Goal: Entertainment & Leisure: Browse casually

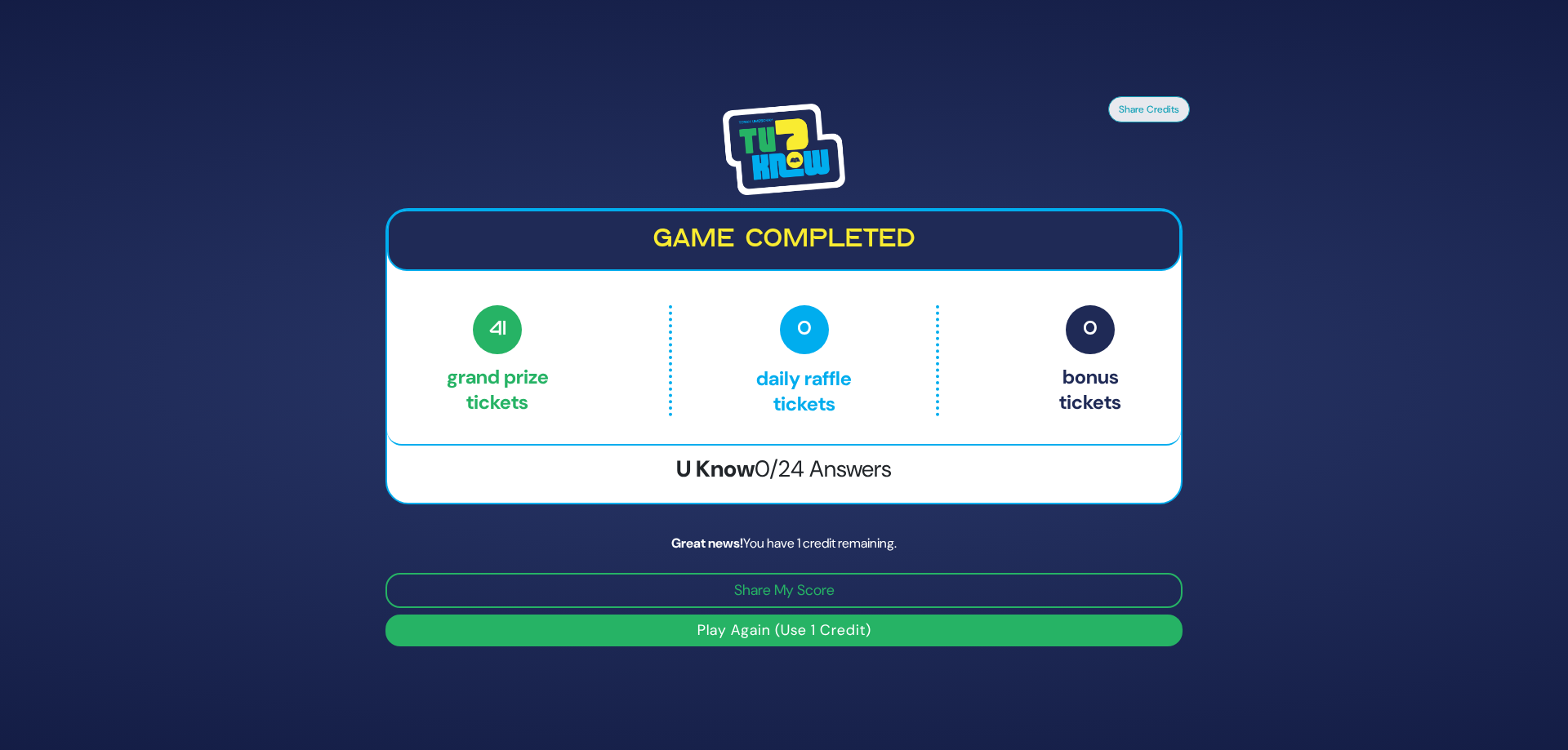
click at [836, 626] on button "Play Again (Use 1 Credit)" at bounding box center [784, 630] width 797 height 32
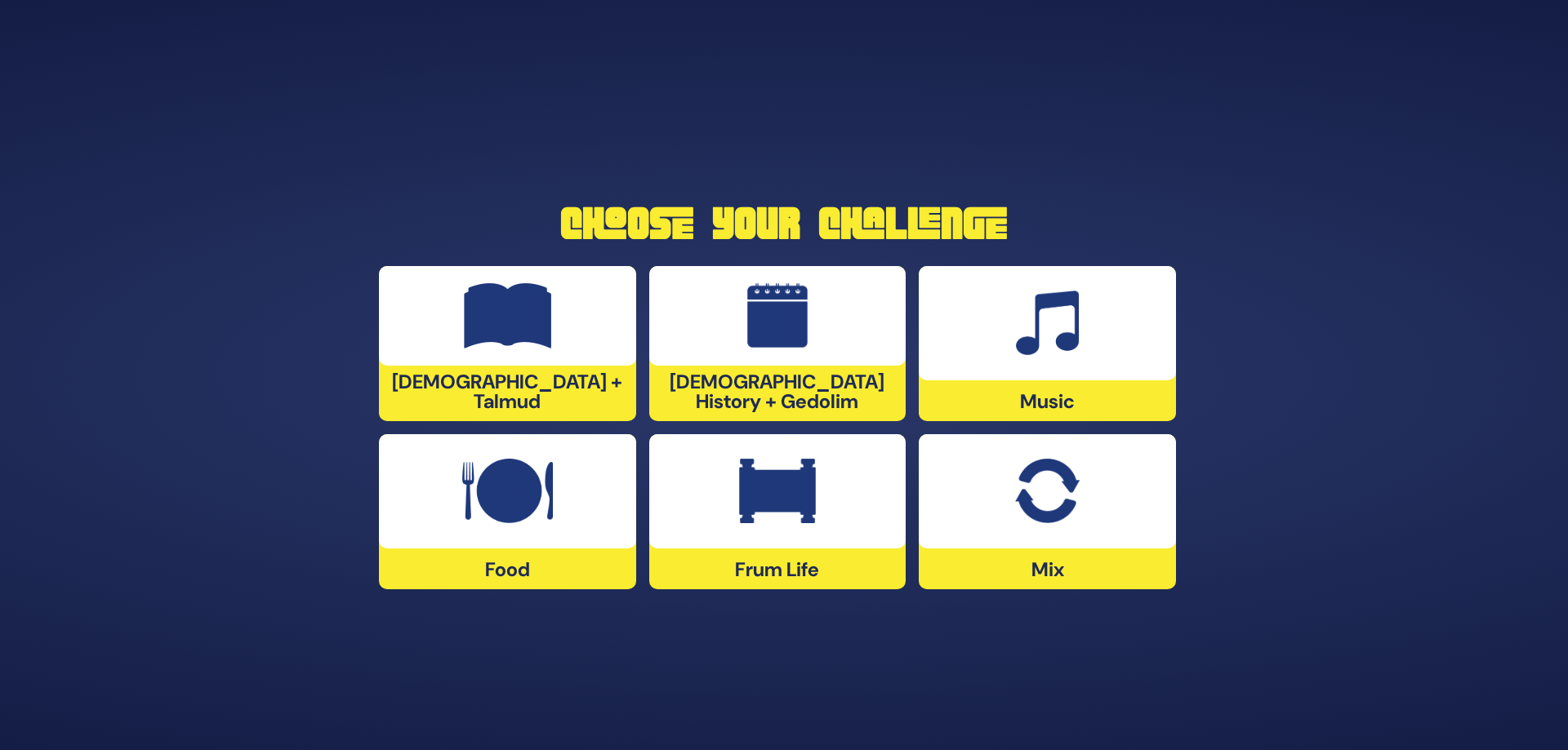
click at [826, 540] on div at bounding box center [778, 492] width 257 height 114
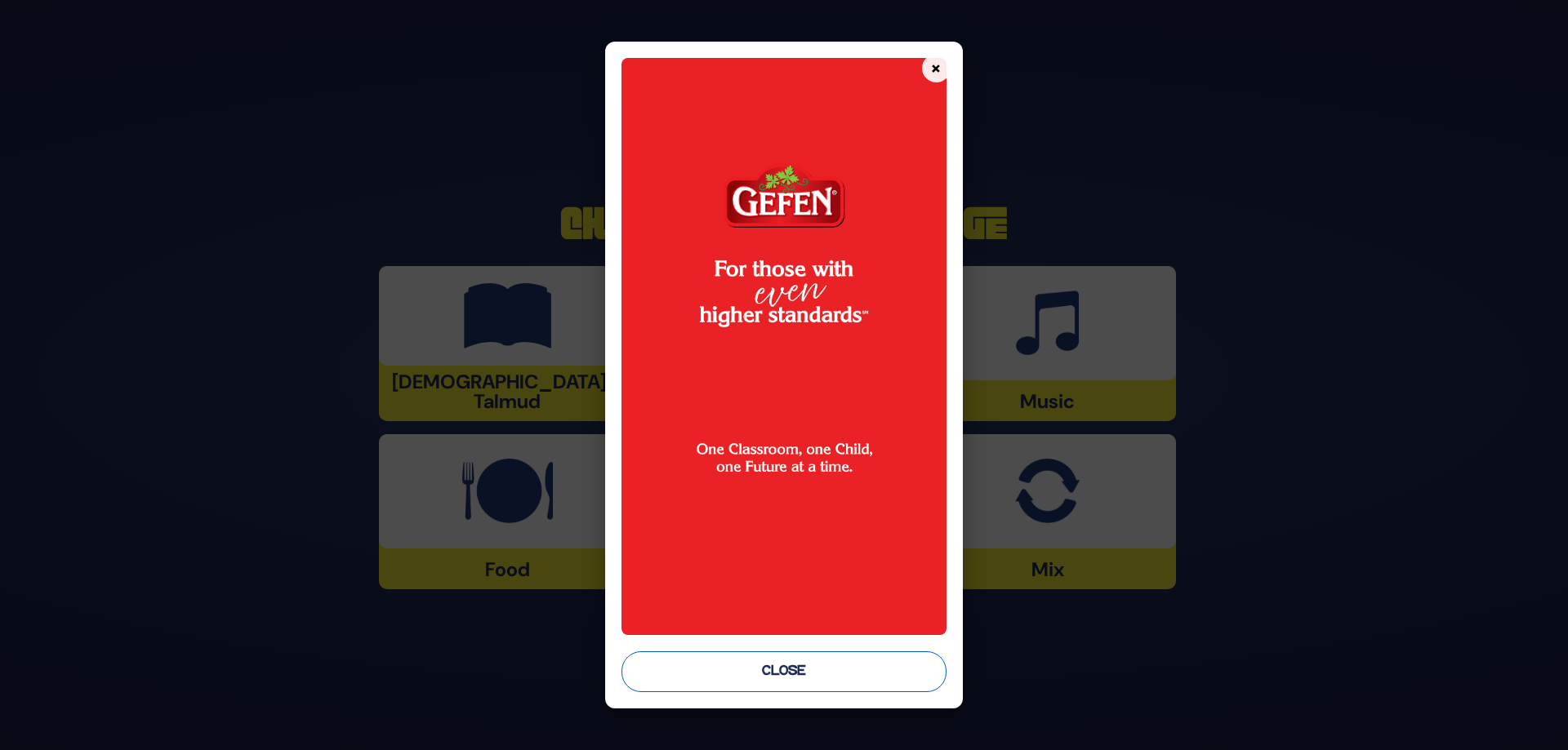
click at [822, 669] on button "Close" at bounding box center [784, 671] width 325 height 41
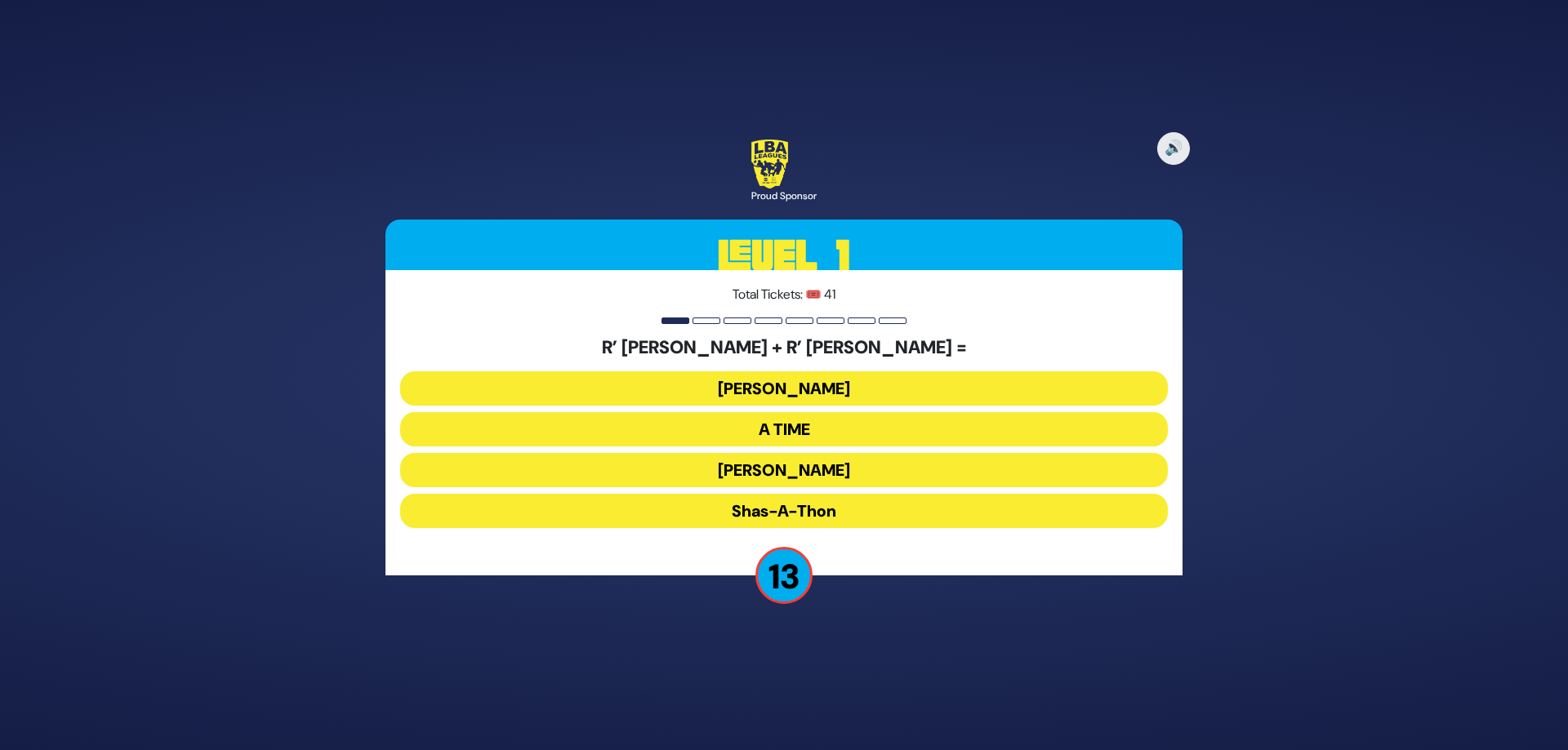
click at [775, 465] on button "[PERSON_NAME]" at bounding box center [784, 470] width 767 height 34
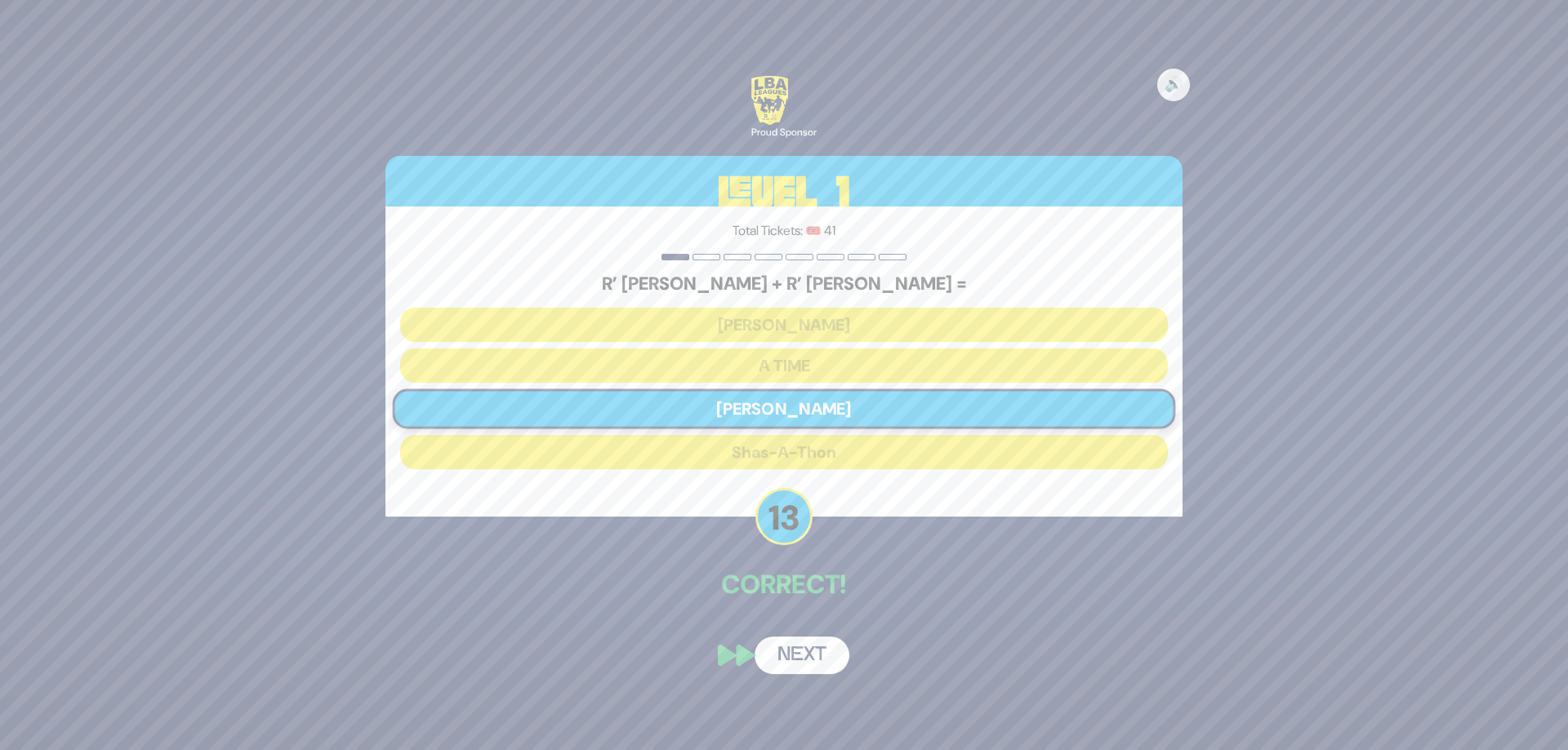
click at [810, 654] on button "Next" at bounding box center [802, 655] width 95 height 37
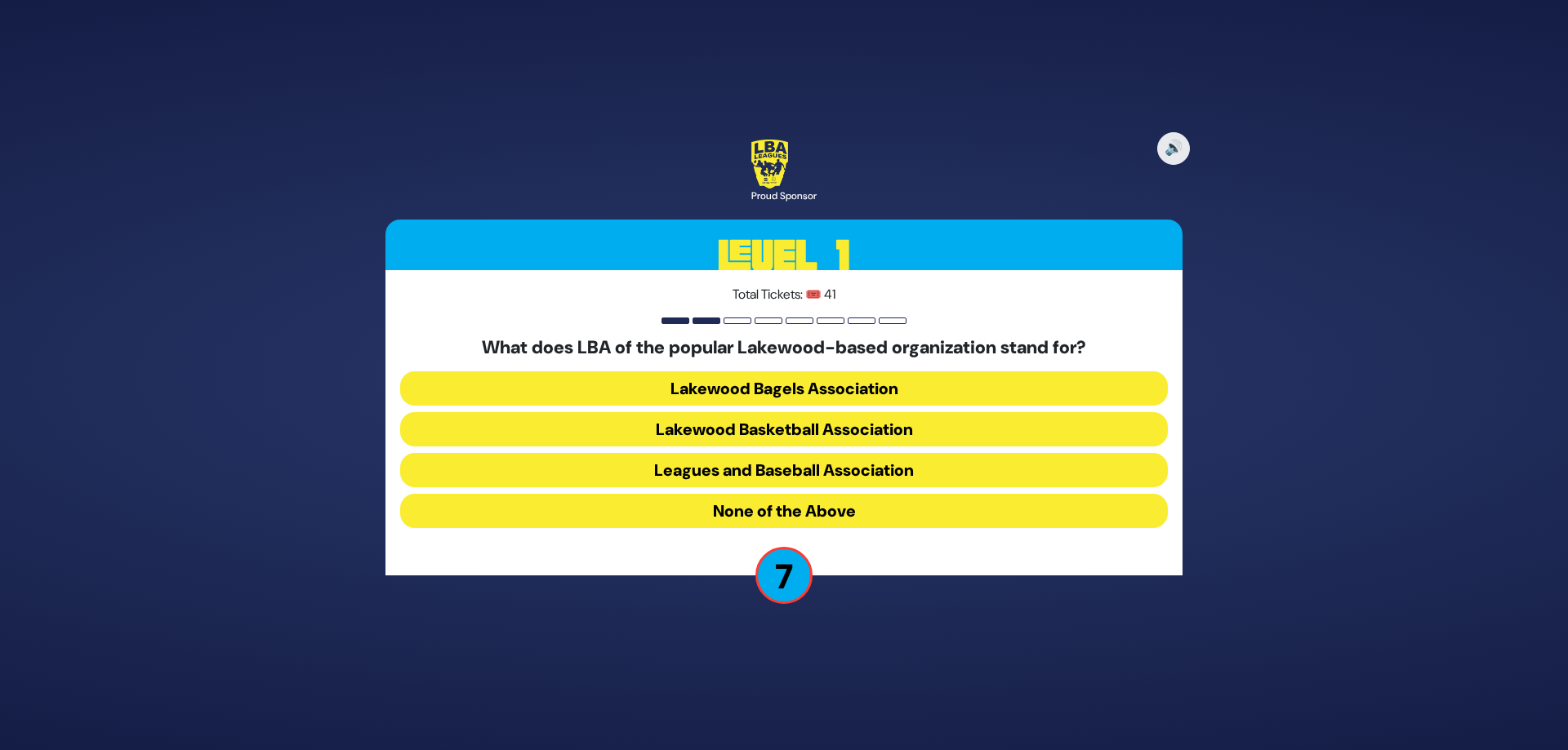
click at [802, 430] on button "Lakewood Basketball Association" at bounding box center [784, 429] width 767 height 34
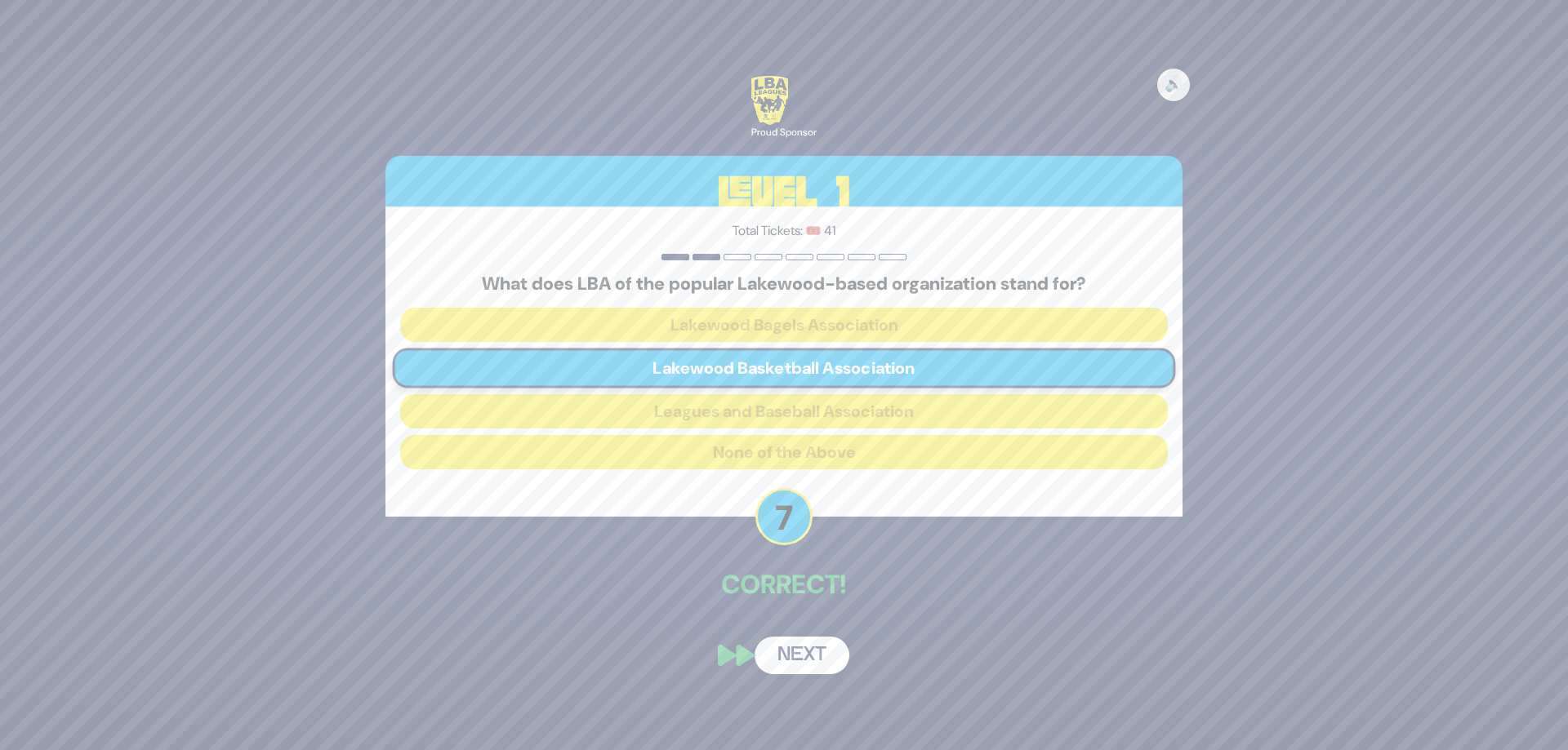
click at [806, 658] on button "Next" at bounding box center [802, 655] width 95 height 37
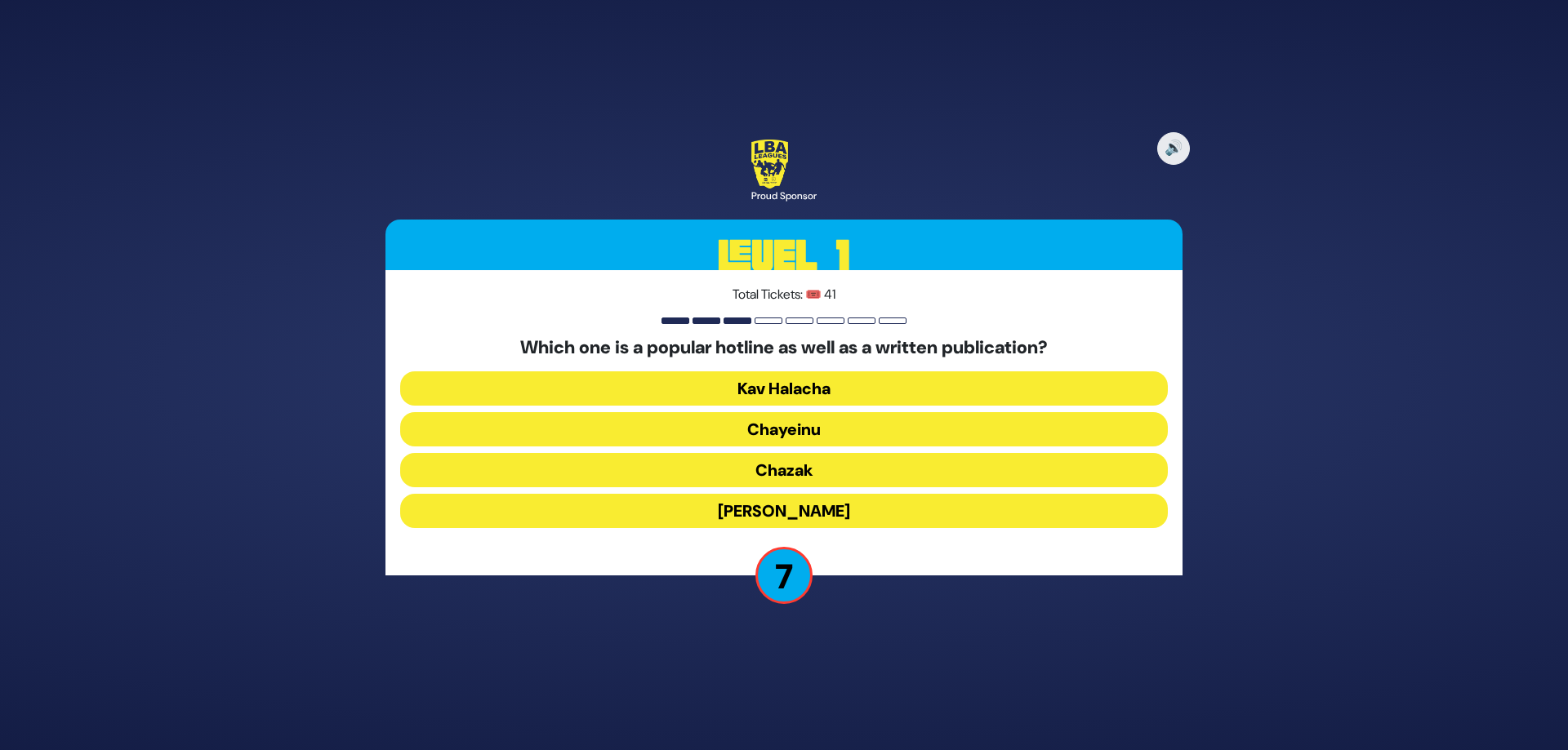
click at [801, 474] on button "Chazak" at bounding box center [784, 470] width 767 height 34
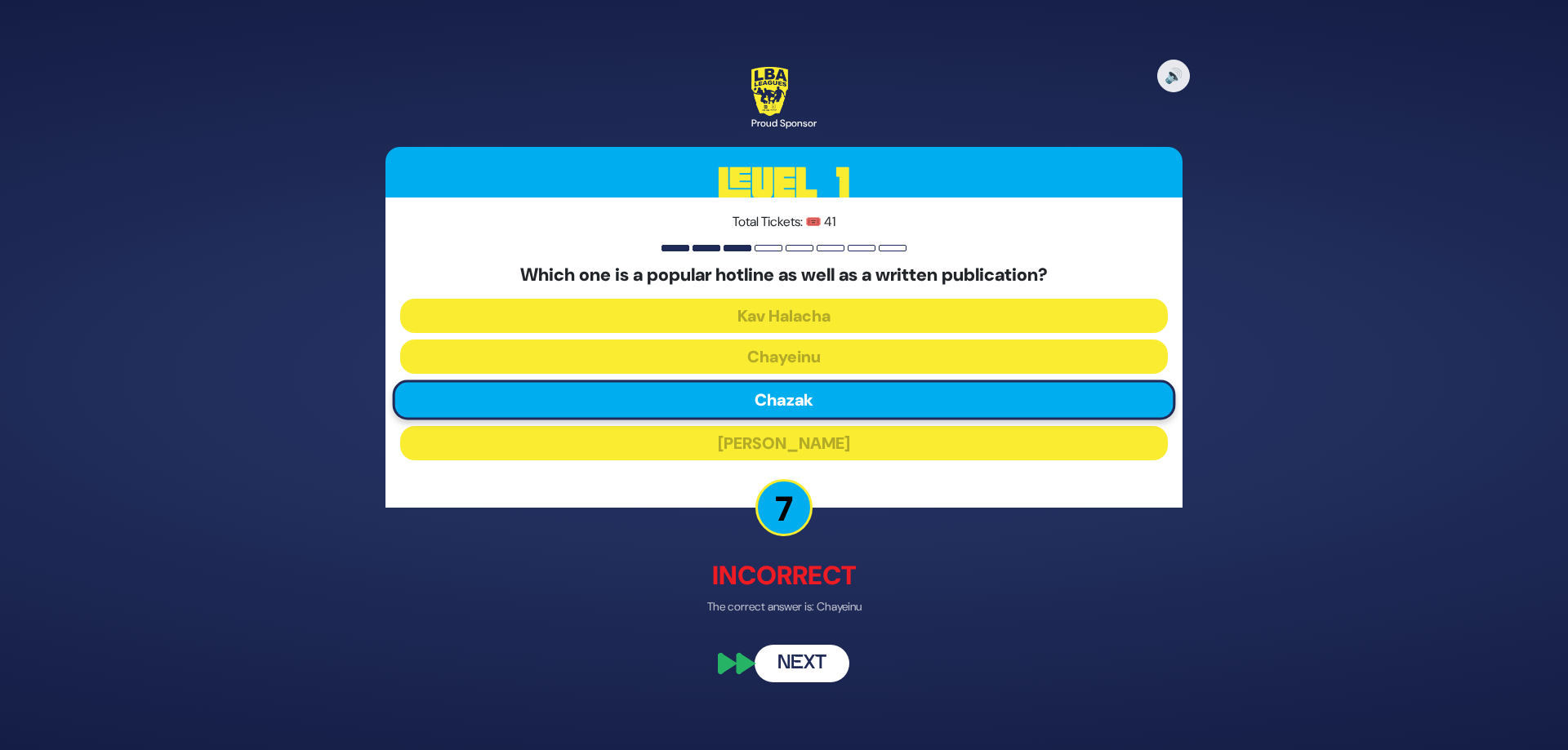
click at [813, 659] on button "Next" at bounding box center [802, 664] width 95 height 37
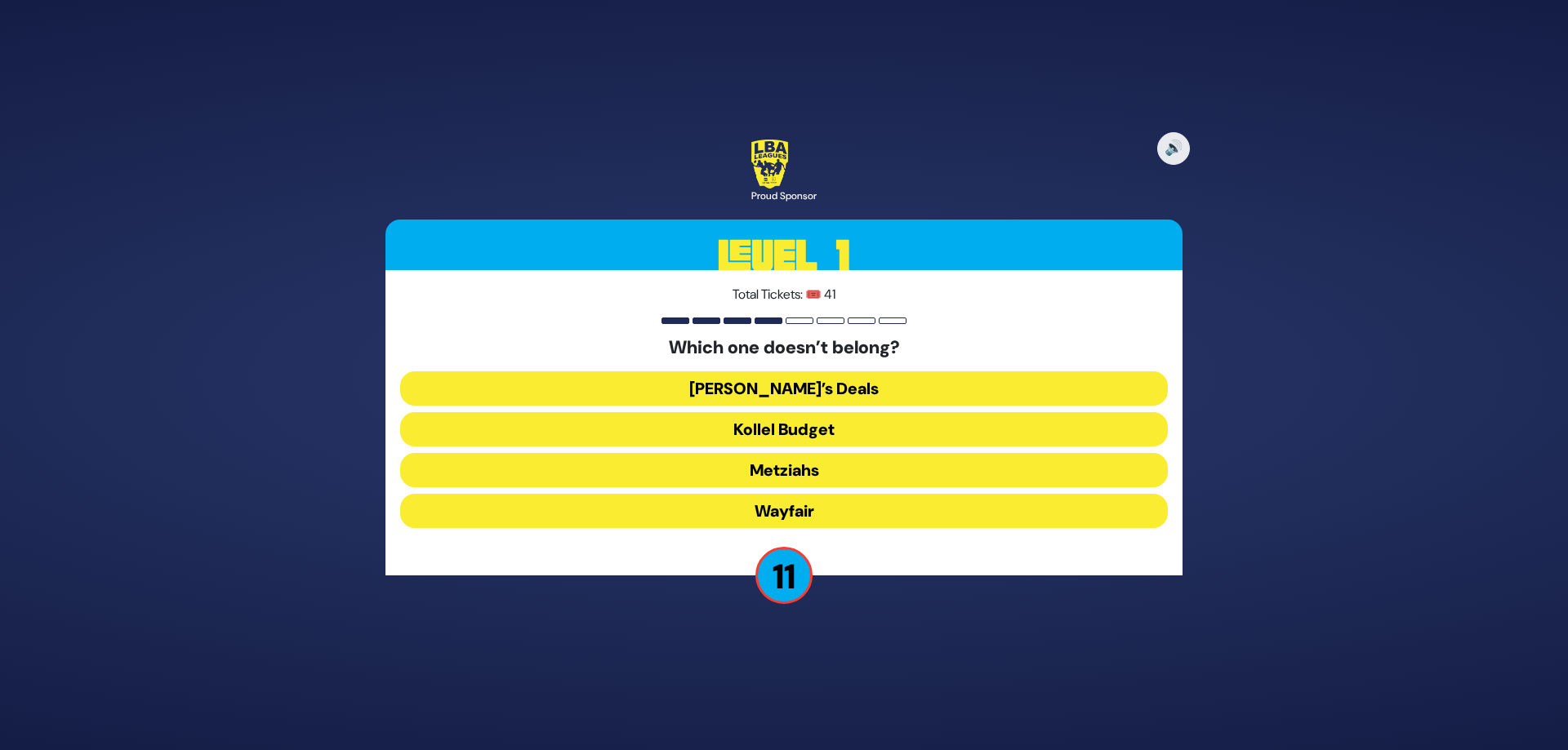
click at [799, 515] on button "Wayfair" at bounding box center [784, 511] width 767 height 34
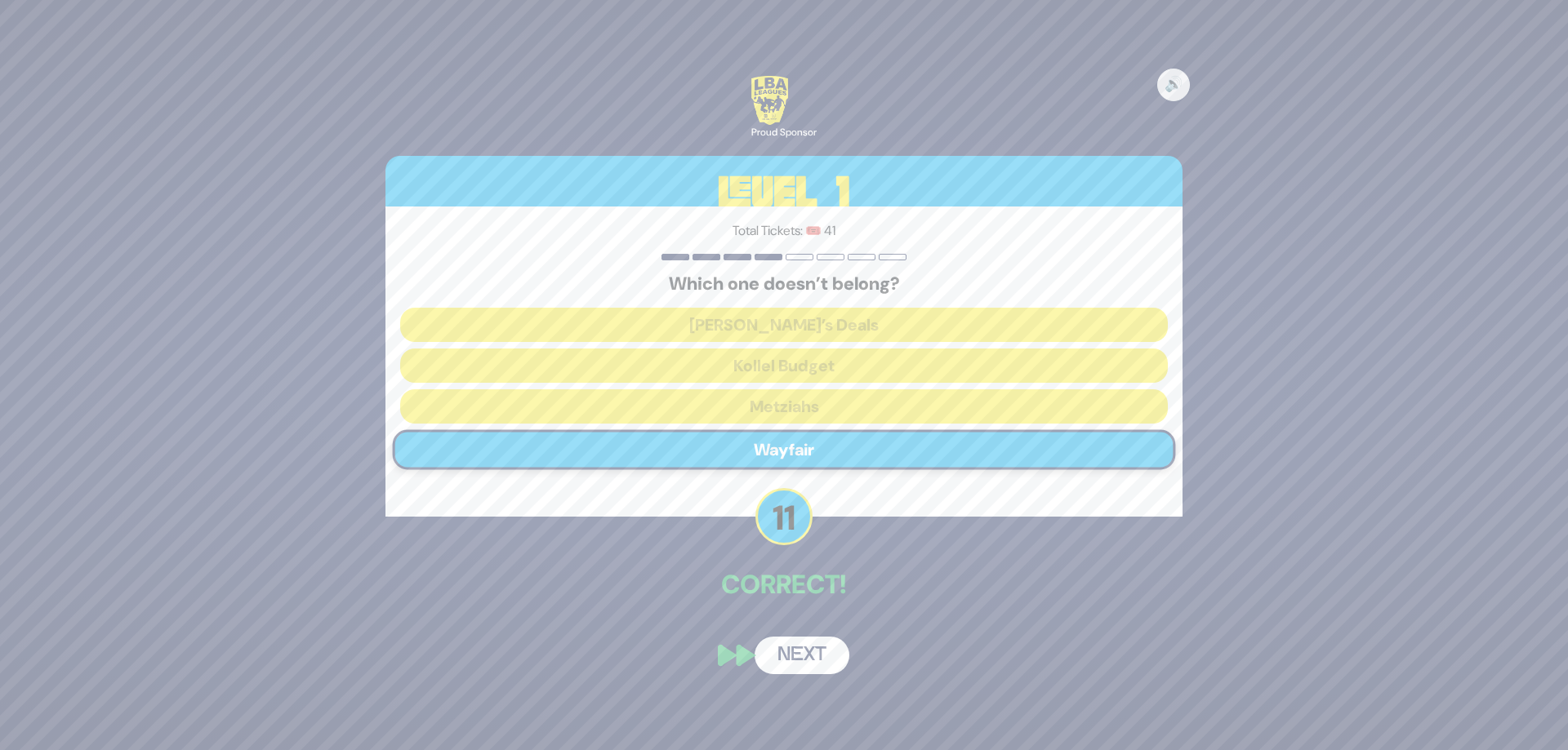
click at [811, 653] on button "Next" at bounding box center [802, 655] width 95 height 37
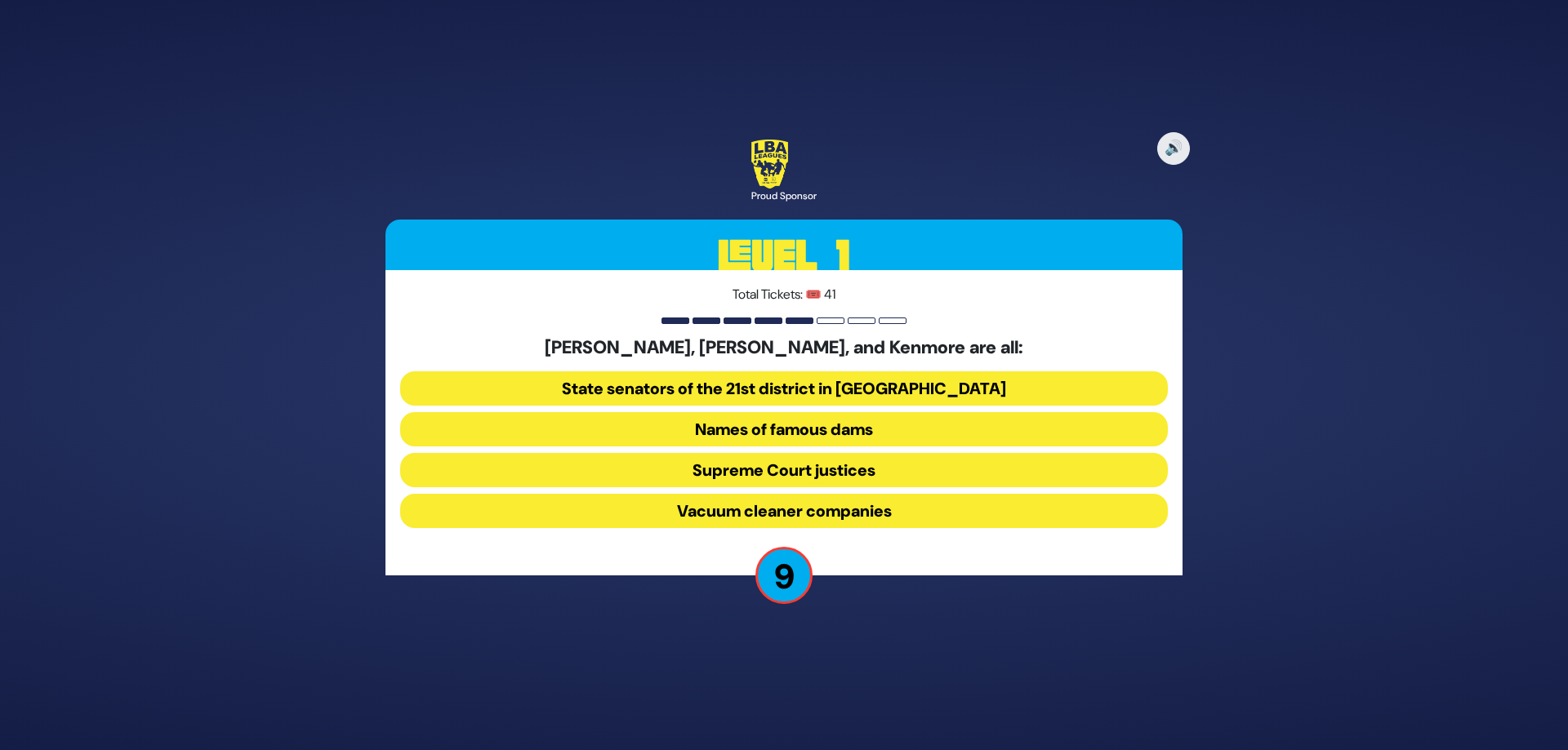
click at [789, 517] on button "Vacuum cleaner companies" at bounding box center [784, 511] width 767 height 34
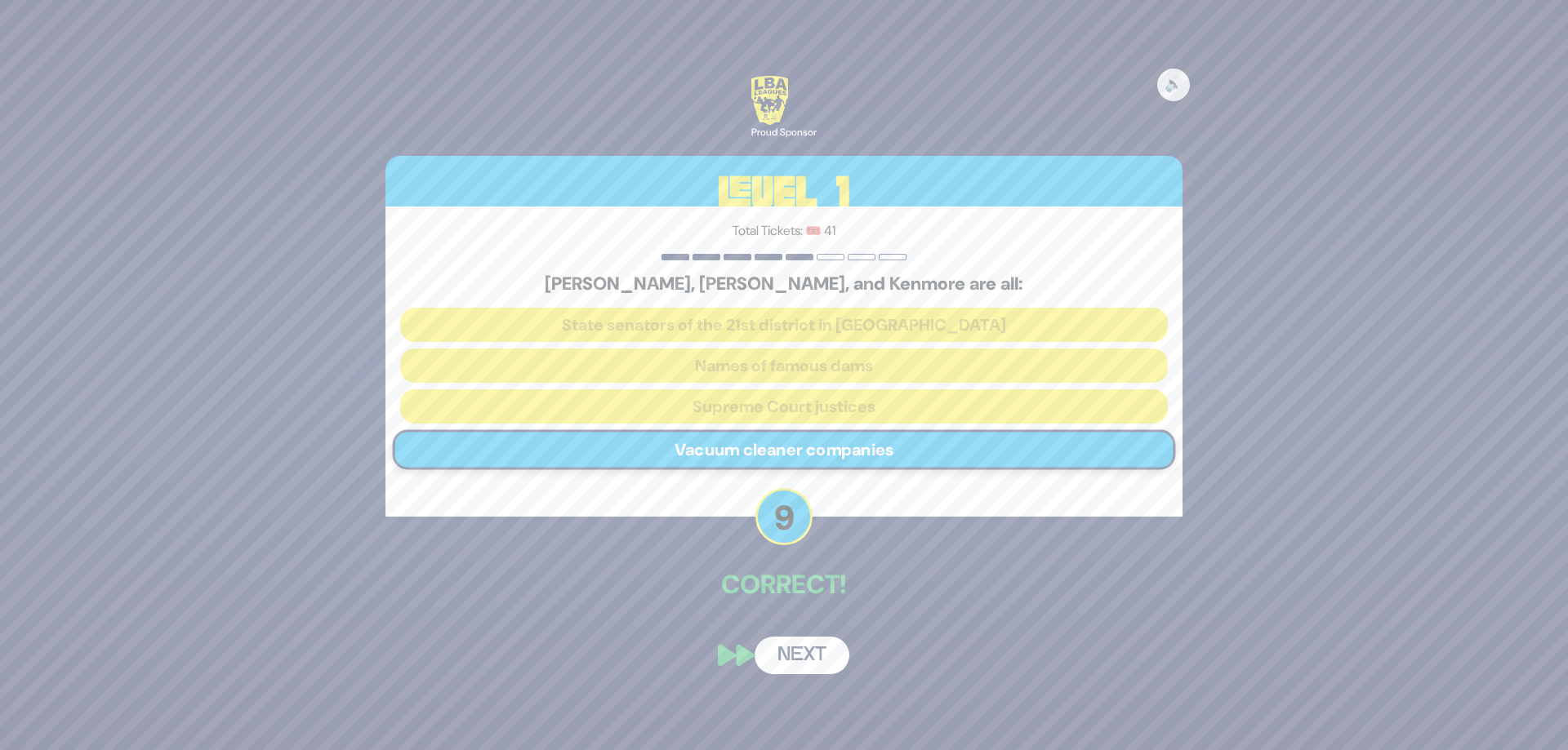
click at [803, 652] on button "Next" at bounding box center [802, 655] width 95 height 37
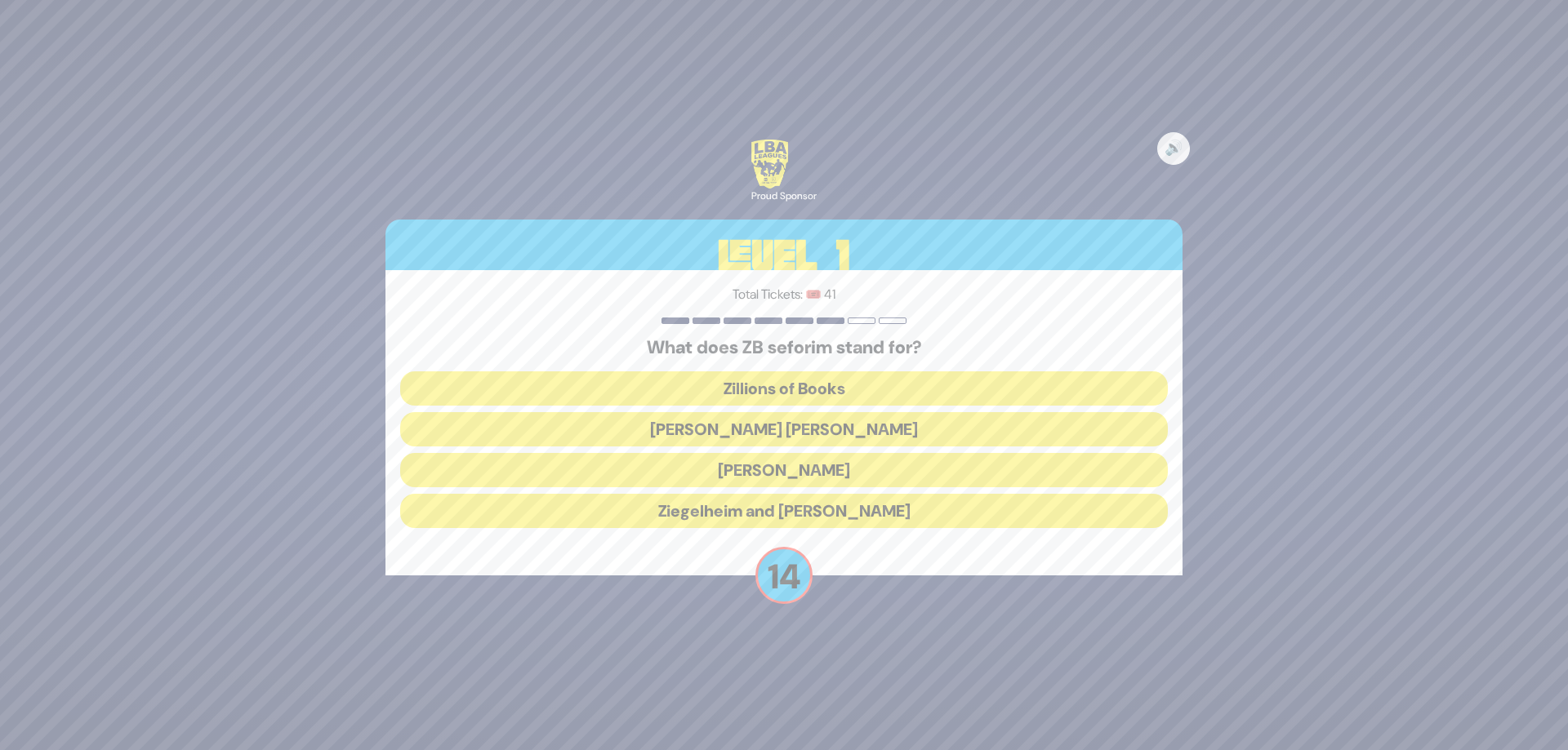
click at [784, 426] on button "[PERSON_NAME] [PERSON_NAME]" at bounding box center [784, 429] width 767 height 34
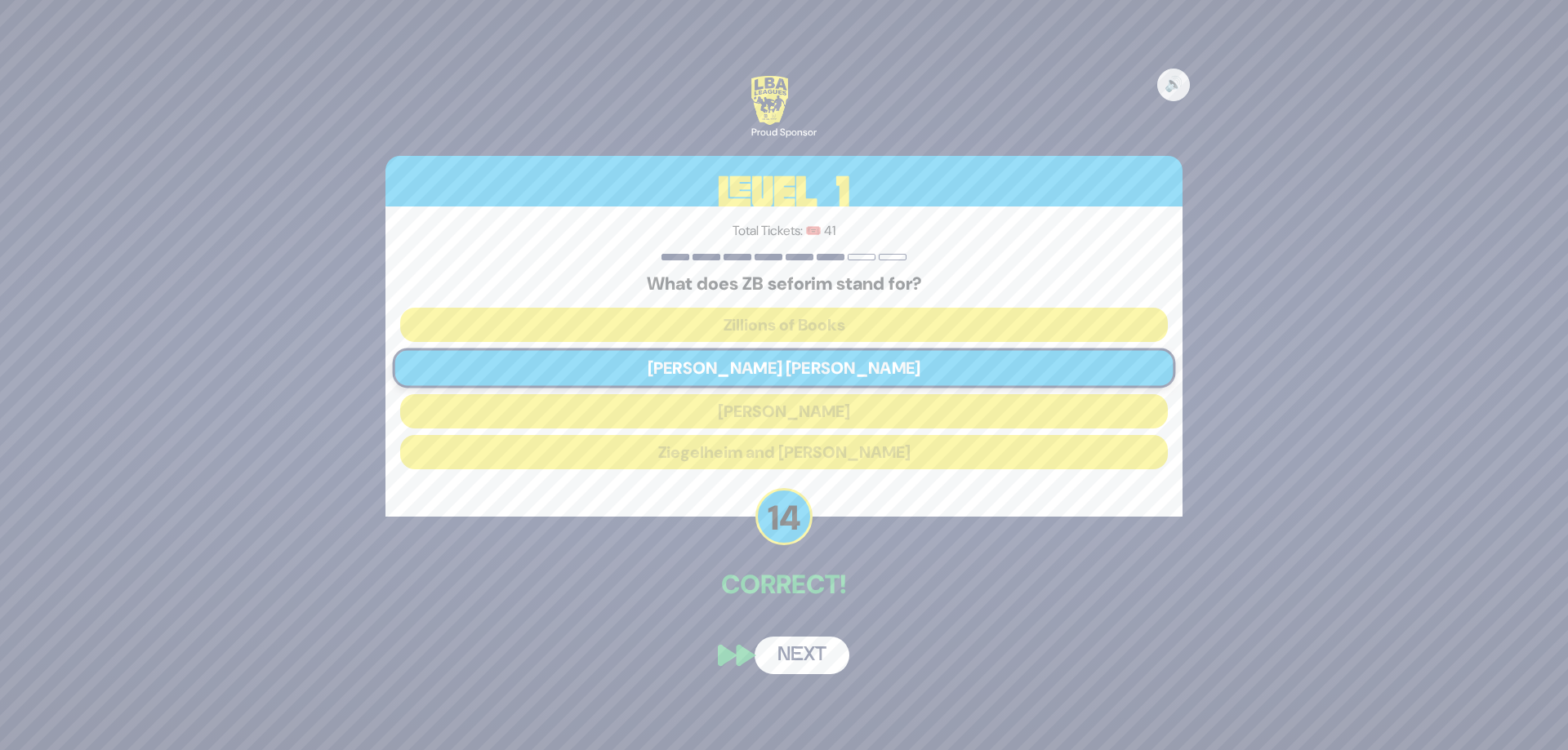
click at [821, 649] on button "Next" at bounding box center [802, 655] width 95 height 37
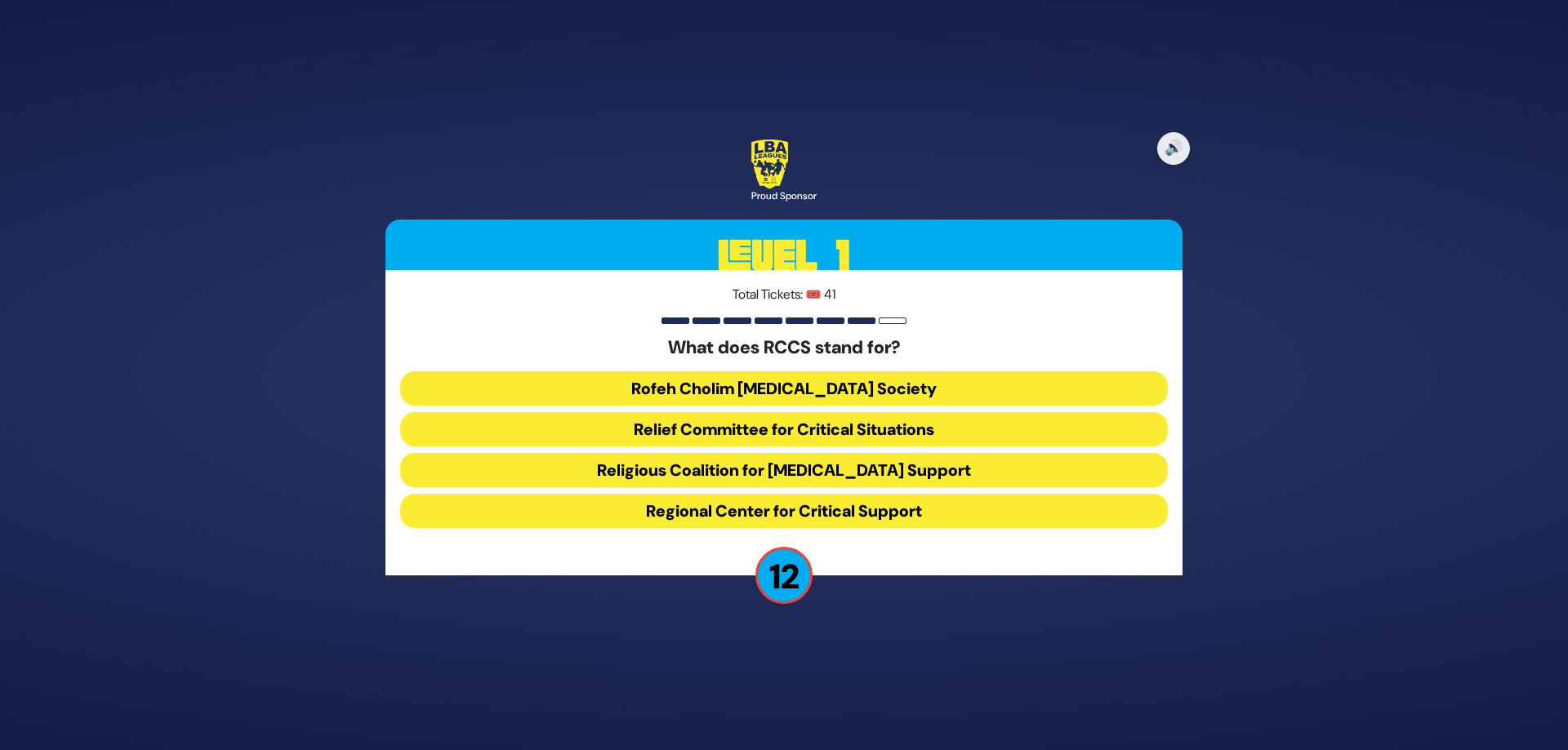
click at [787, 385] on button "Rofeh Cholim [MEDICAL_DATA] Society" at bounding box center [784, 389] width 767 height 34
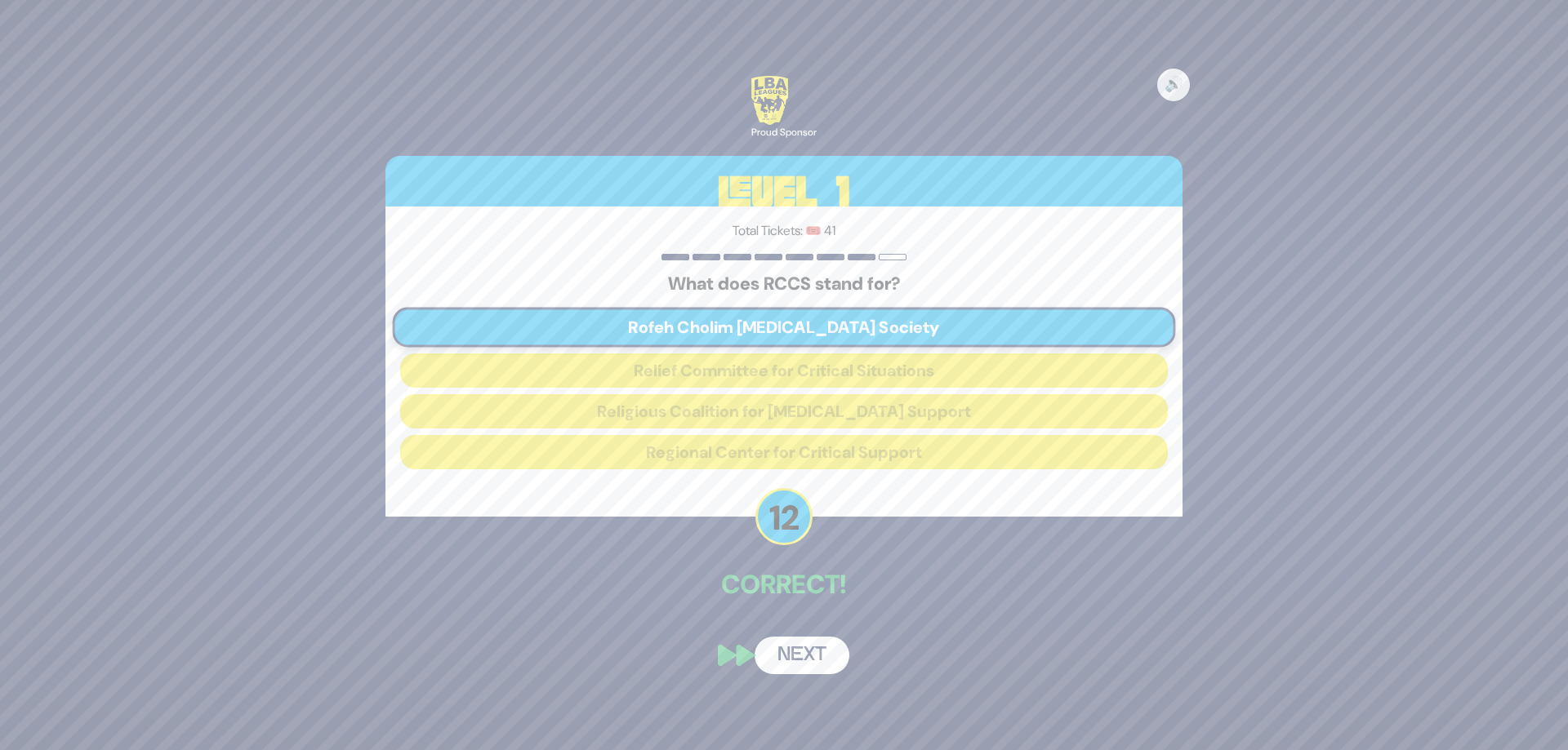
click at [807, 660] on button "Next" at bounding box center [802, 655] width 95 height 37
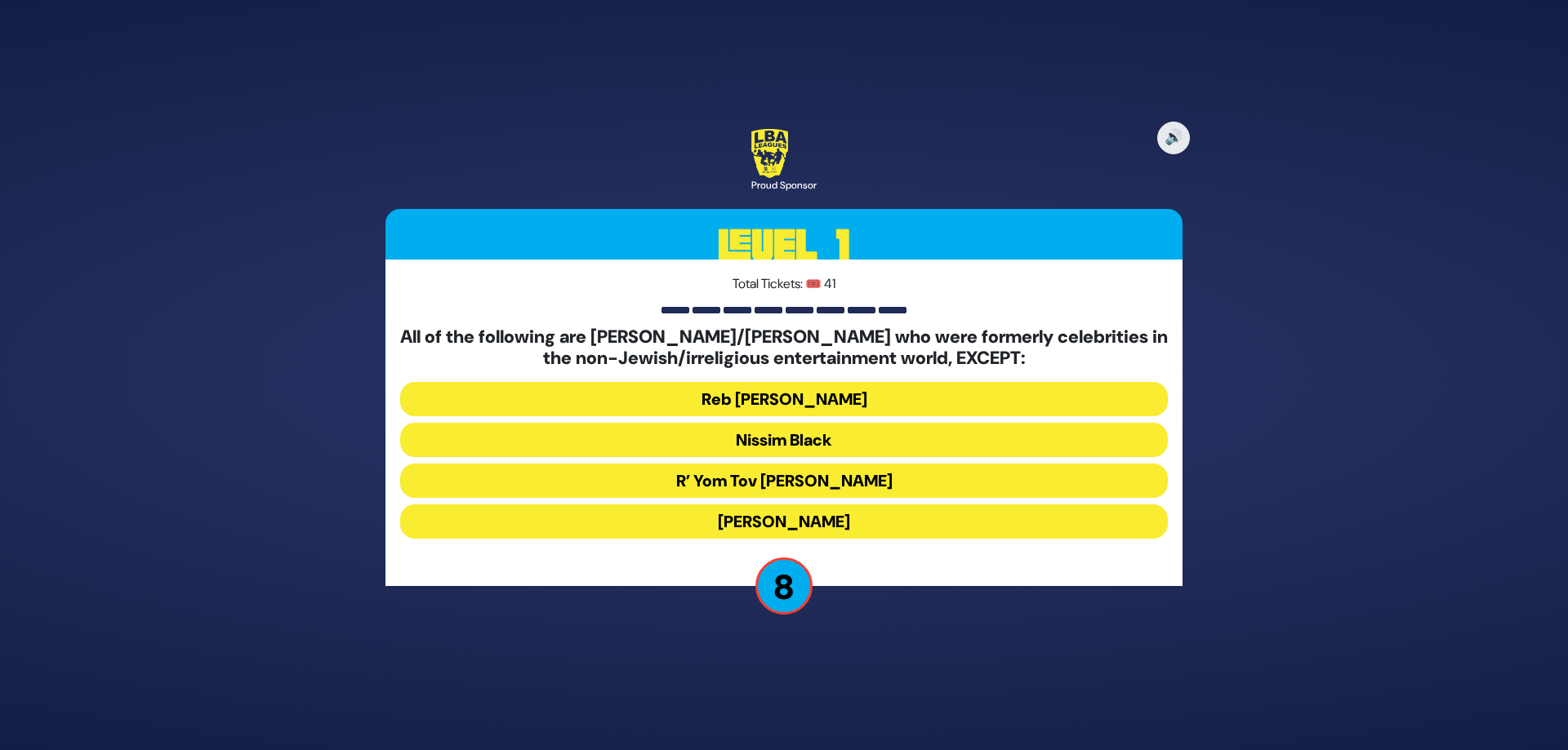
click at [803, 478] on button "R’ Yom Tov [PERSON_NAME]" at bounding box center [784, 481] width 767 height 34
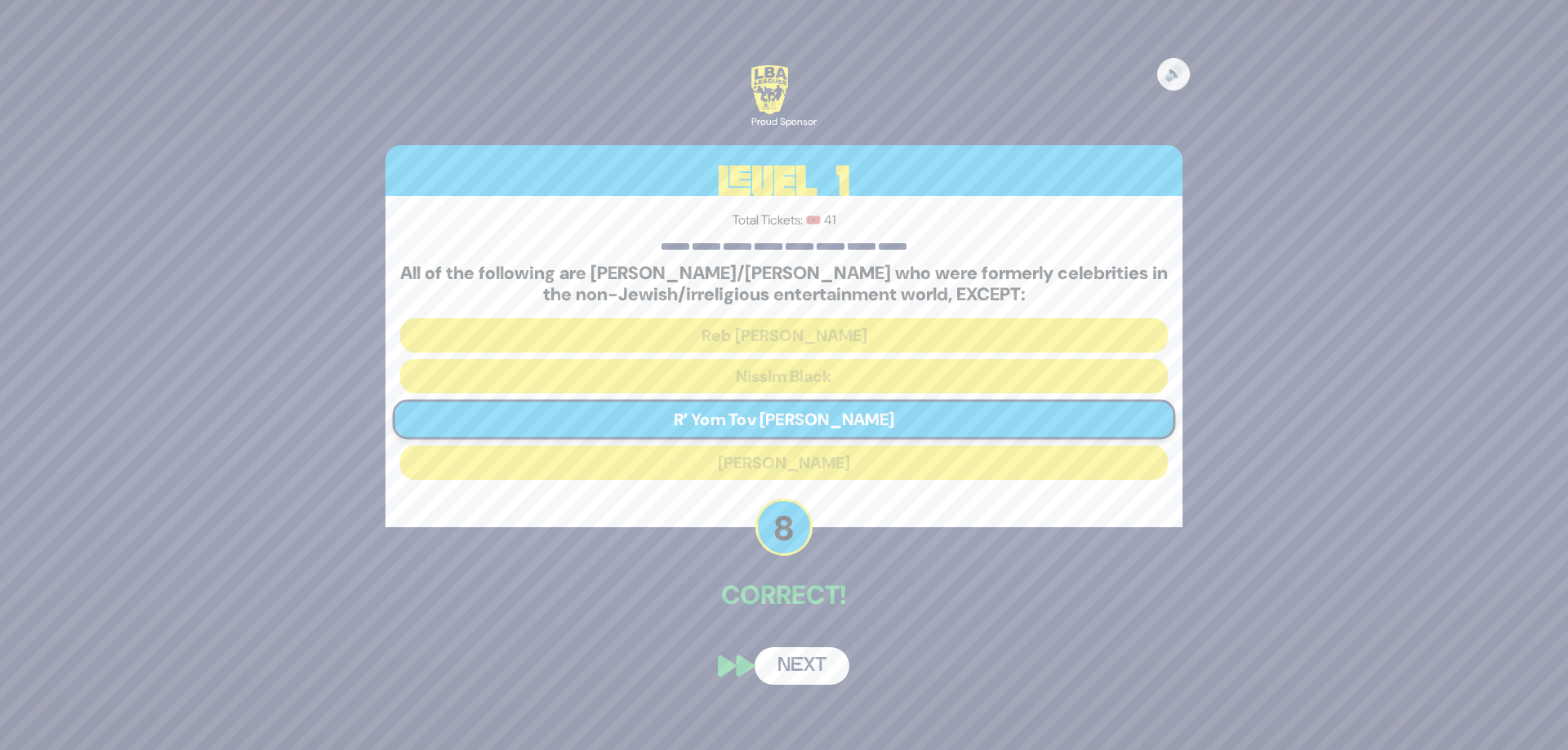
click at [815, 664] on button "Next" at bounding box center [802, 666] width 95 height 37
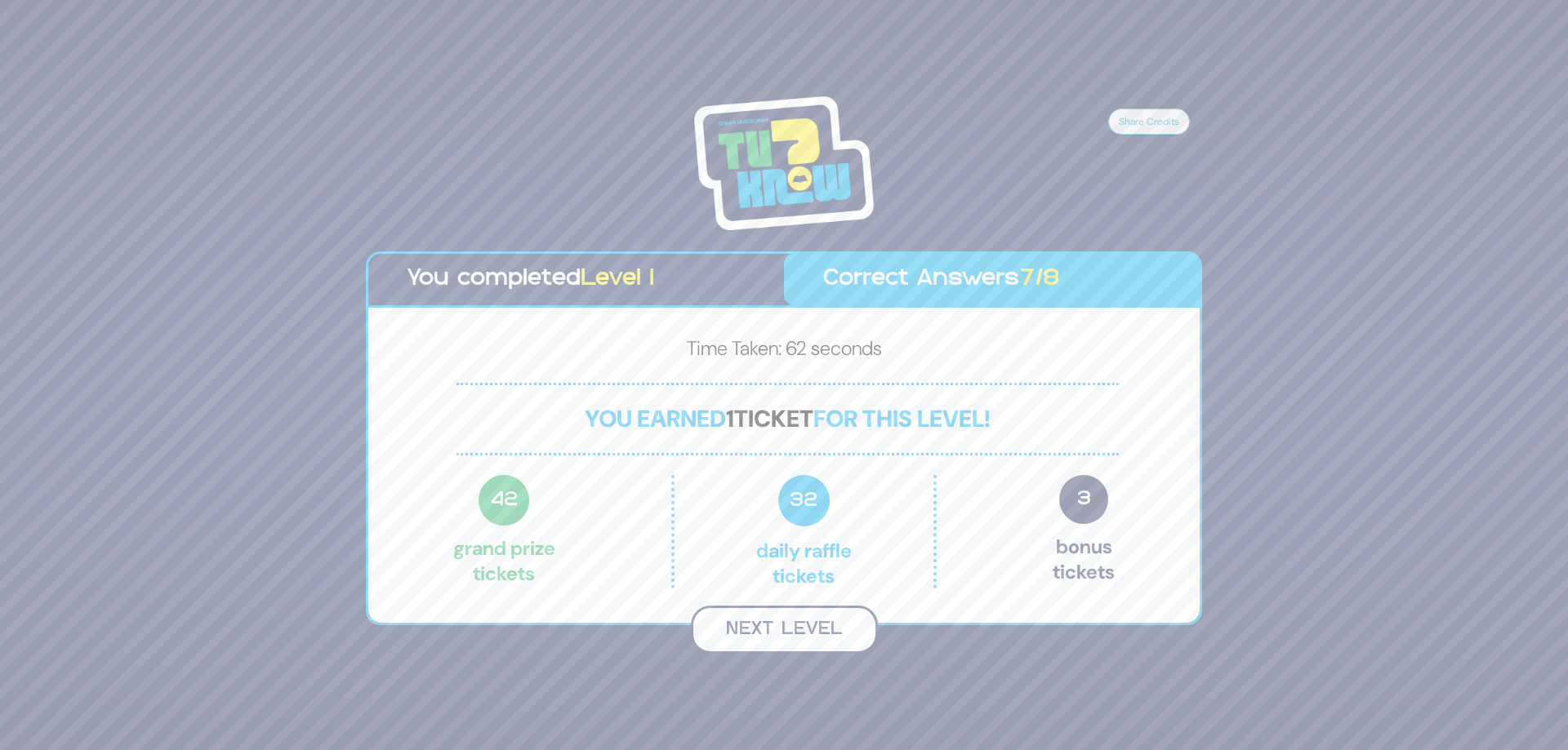
click at [790, 618] on button "Next Level" at bounding box center [784, 630] width 187 height 48
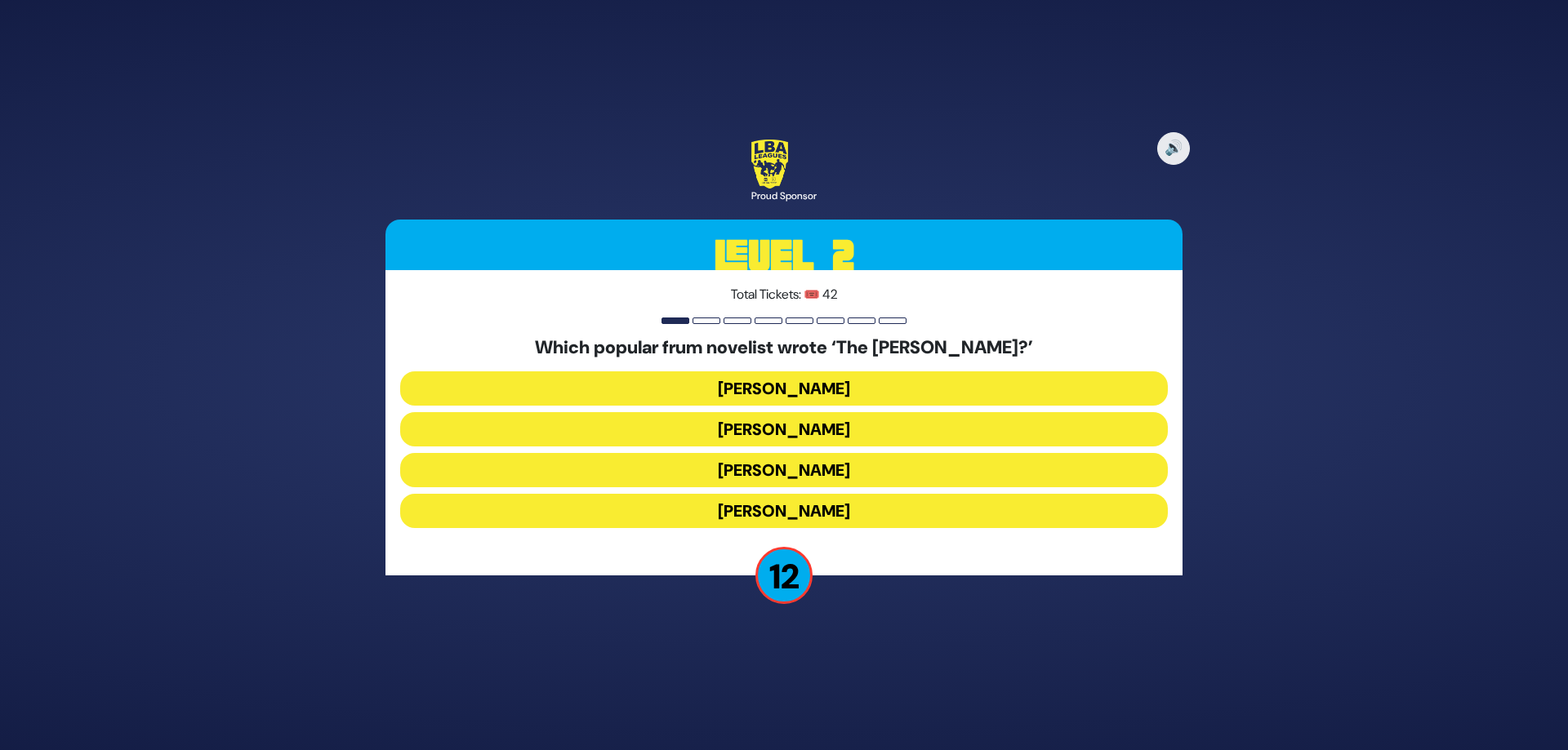
click at [814, 434] on button "[PERSON_NAME]" at bounding box center [784, 429] width 767 height 34
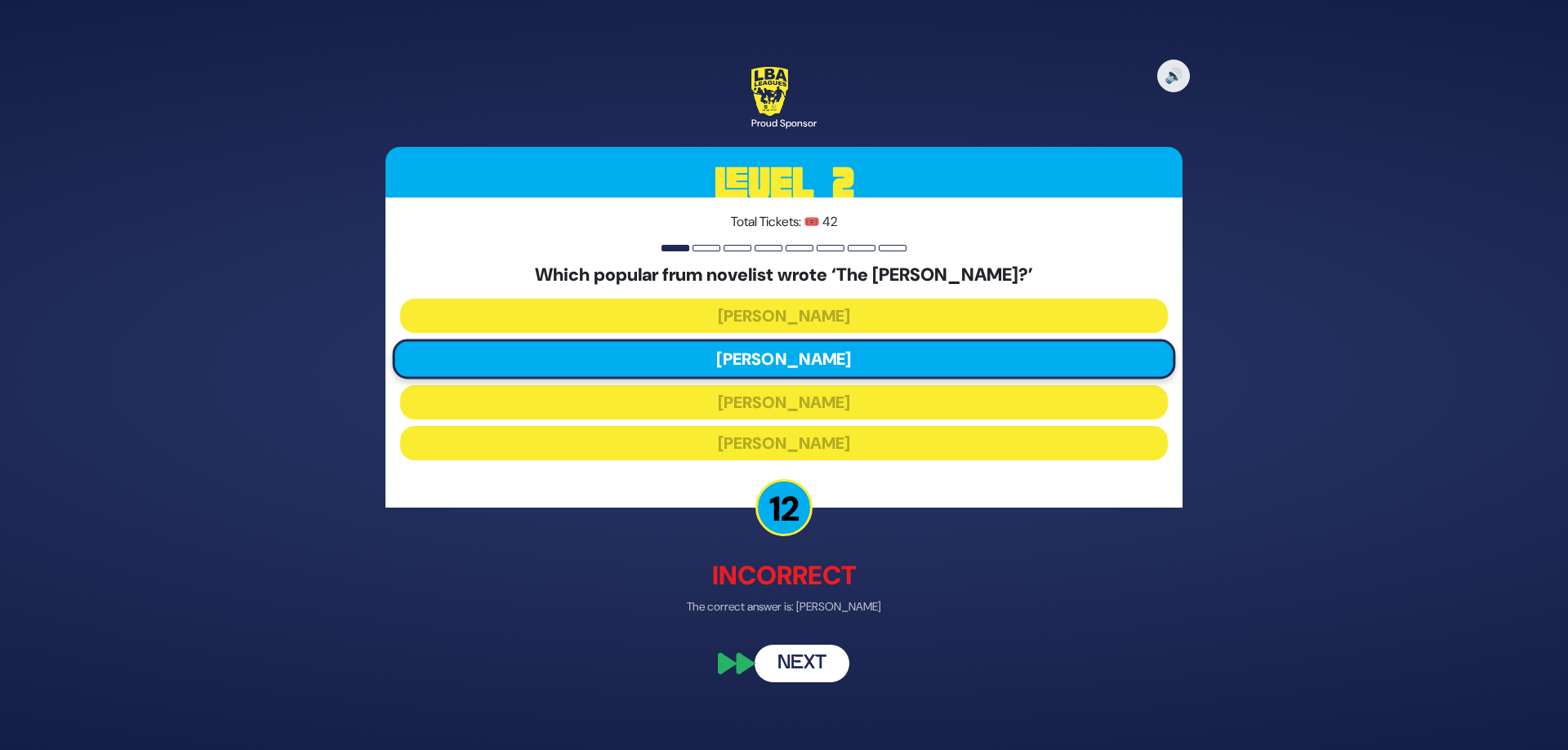
click at [818, 663] on button "Next" at bounding box center [802, 664] width 95 height 37
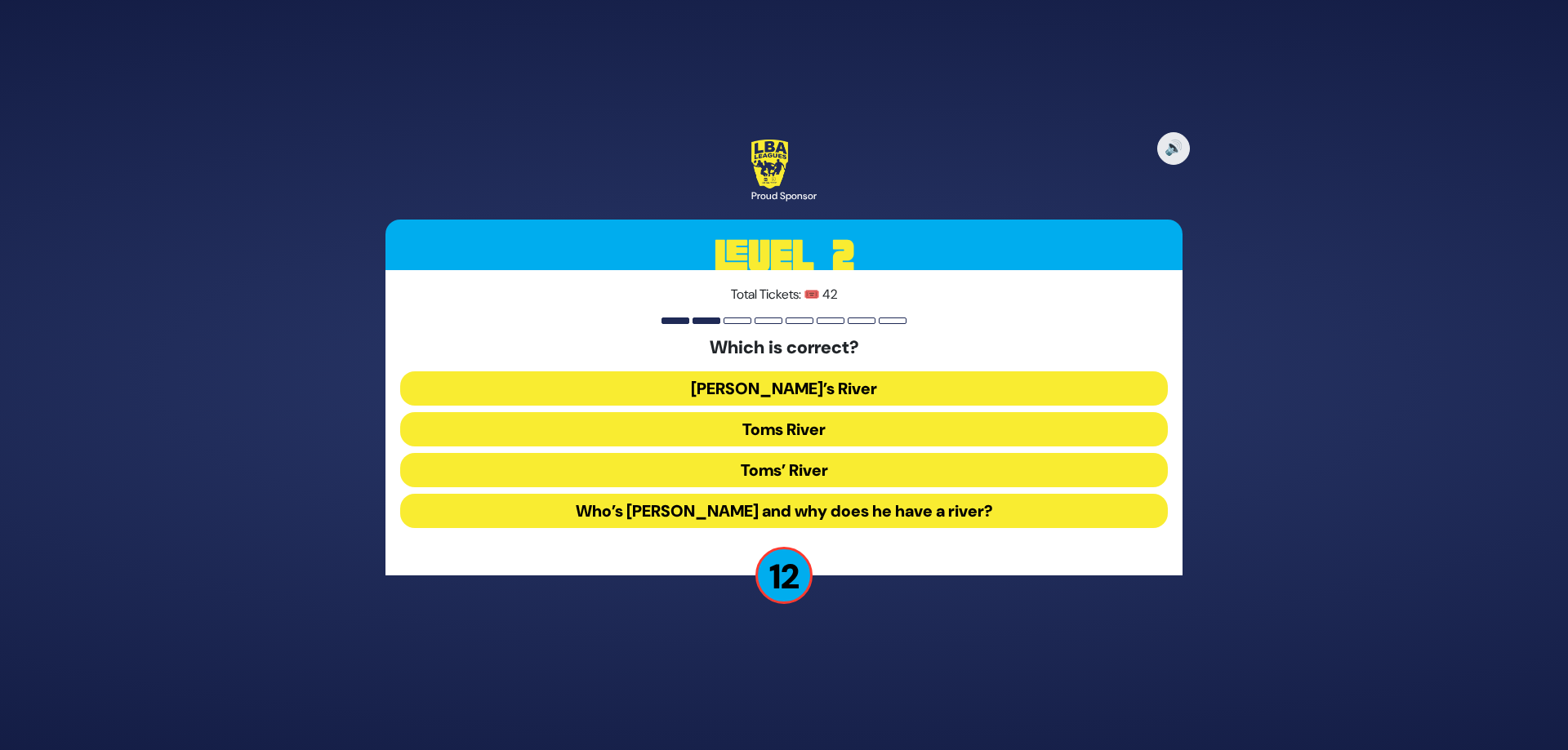
click at [792, 422] on button "Toms River" at bounding box center [784, 429] width 767 height 34
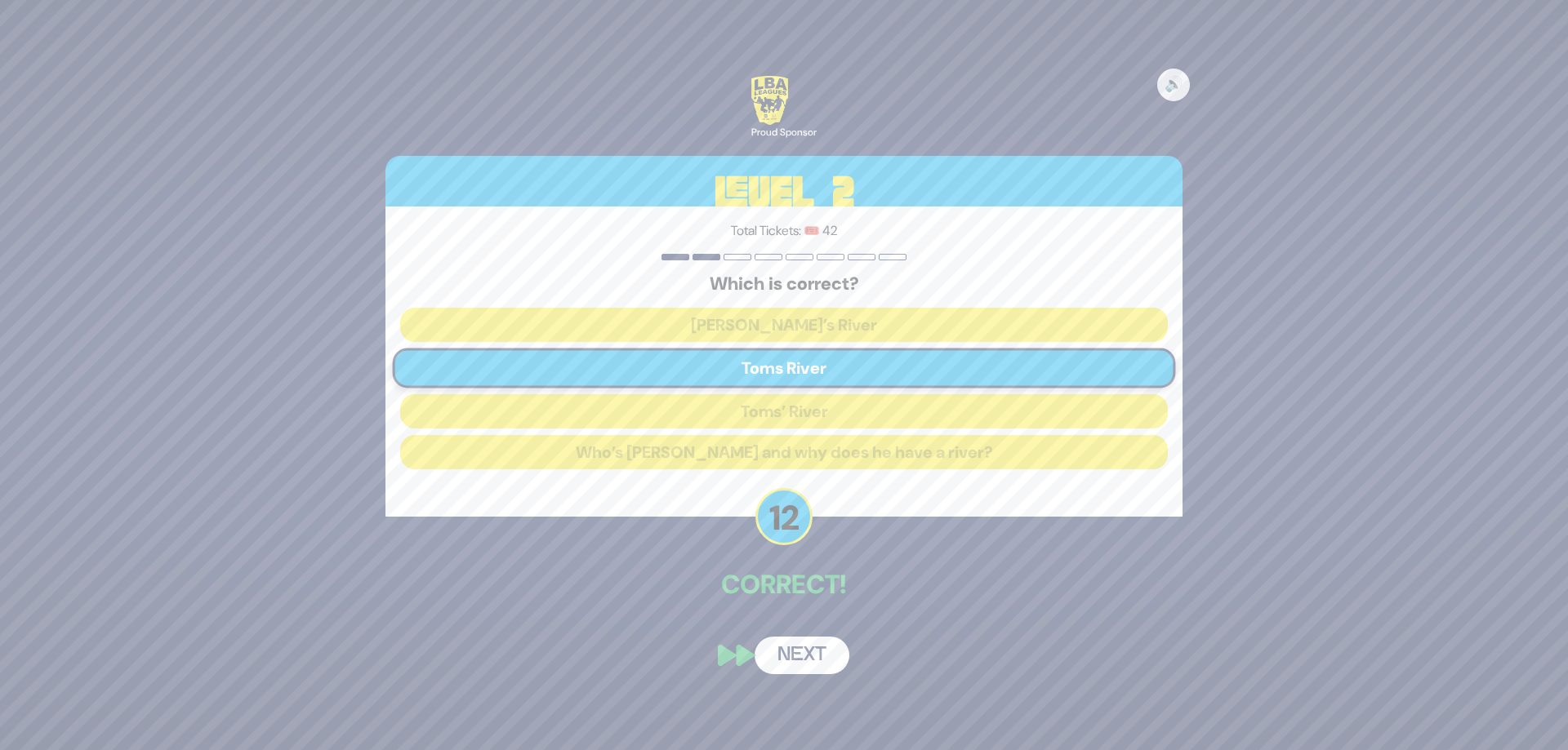
click at [810, 653] on button "Next" at bounding box center [802, 655] width 95 height 37
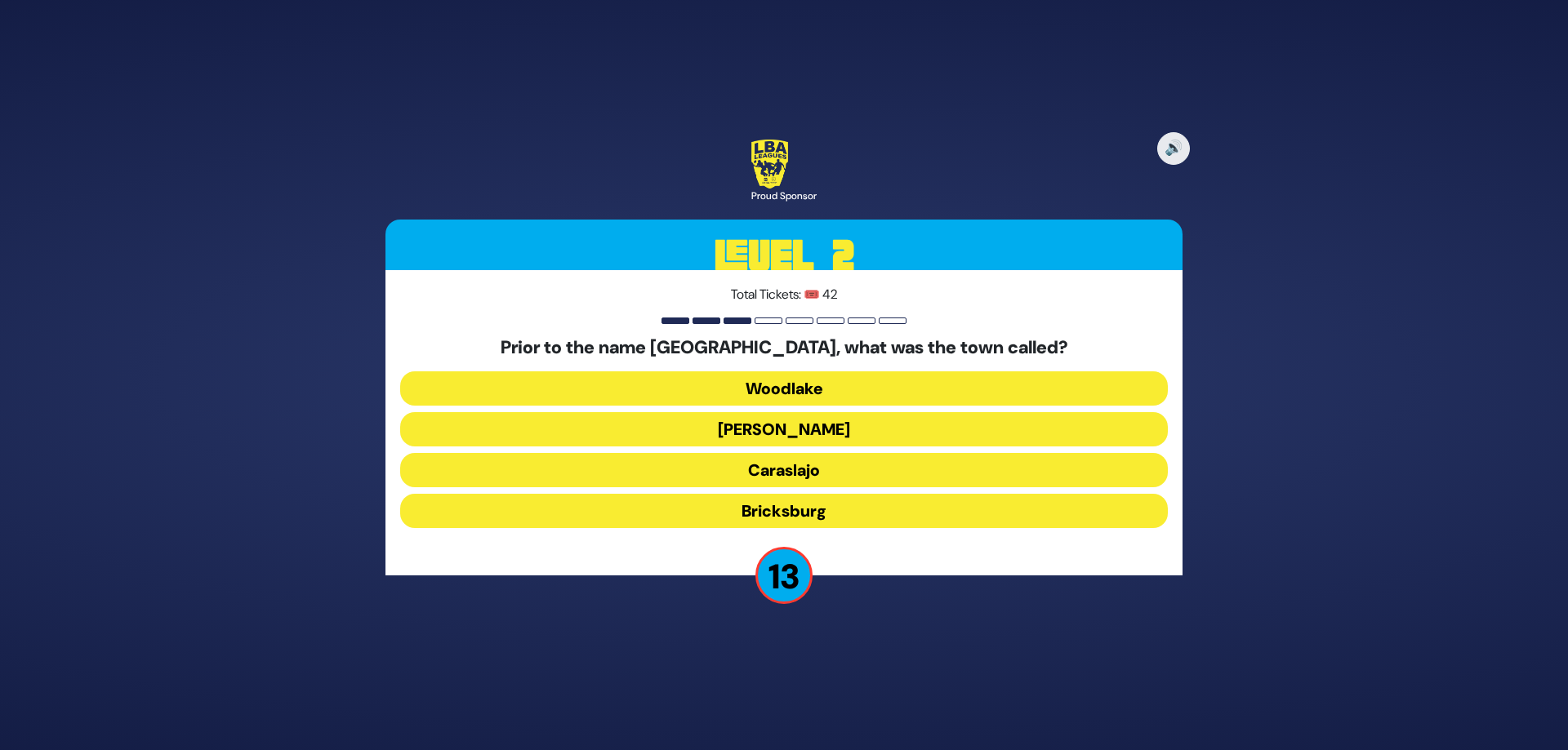
click at [790, 515] on button "Bricksburg" at bounding box center [784, 511] width 767 height 34
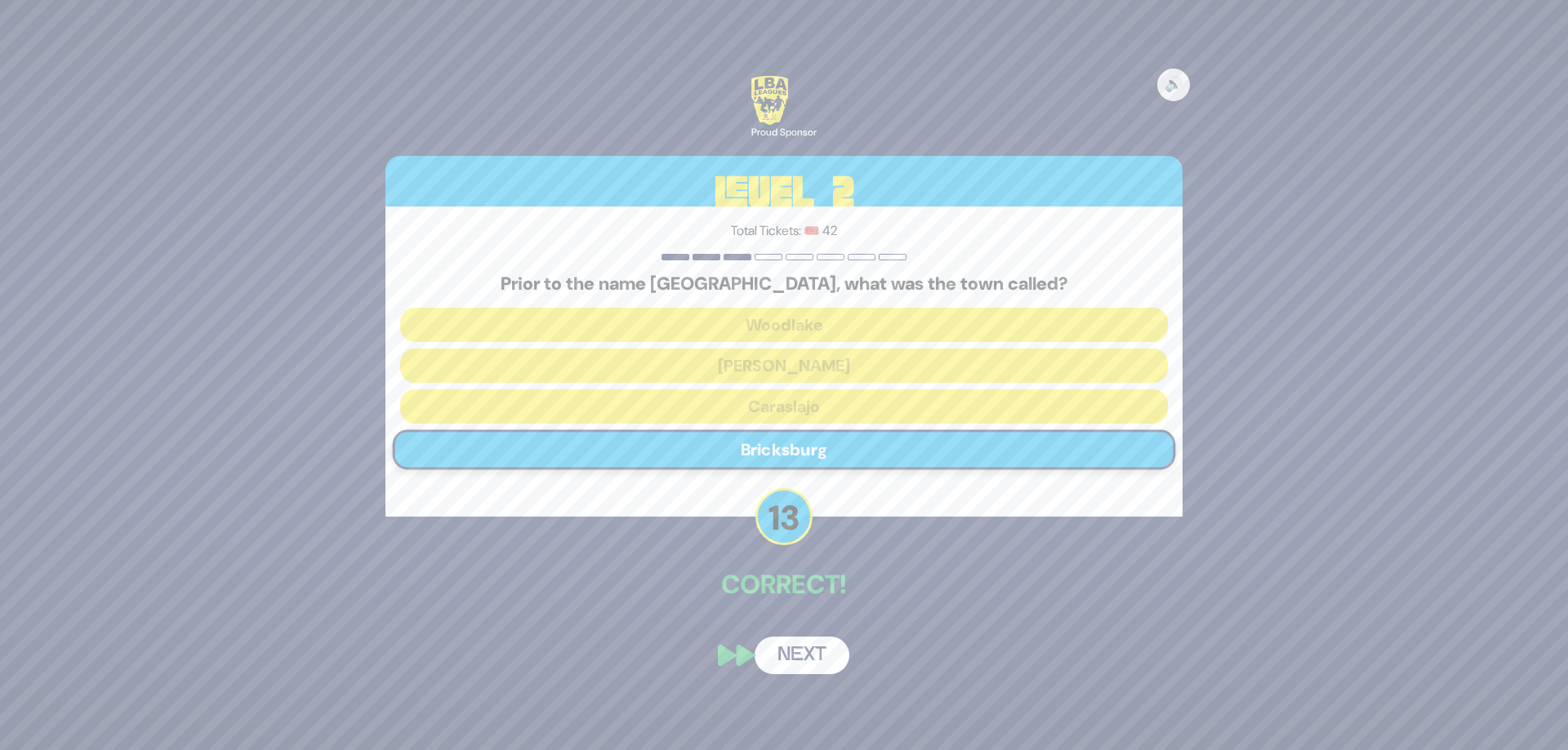
click at [803, 652] on button "Next" at bounding box center [802, 655] width 95 height 37
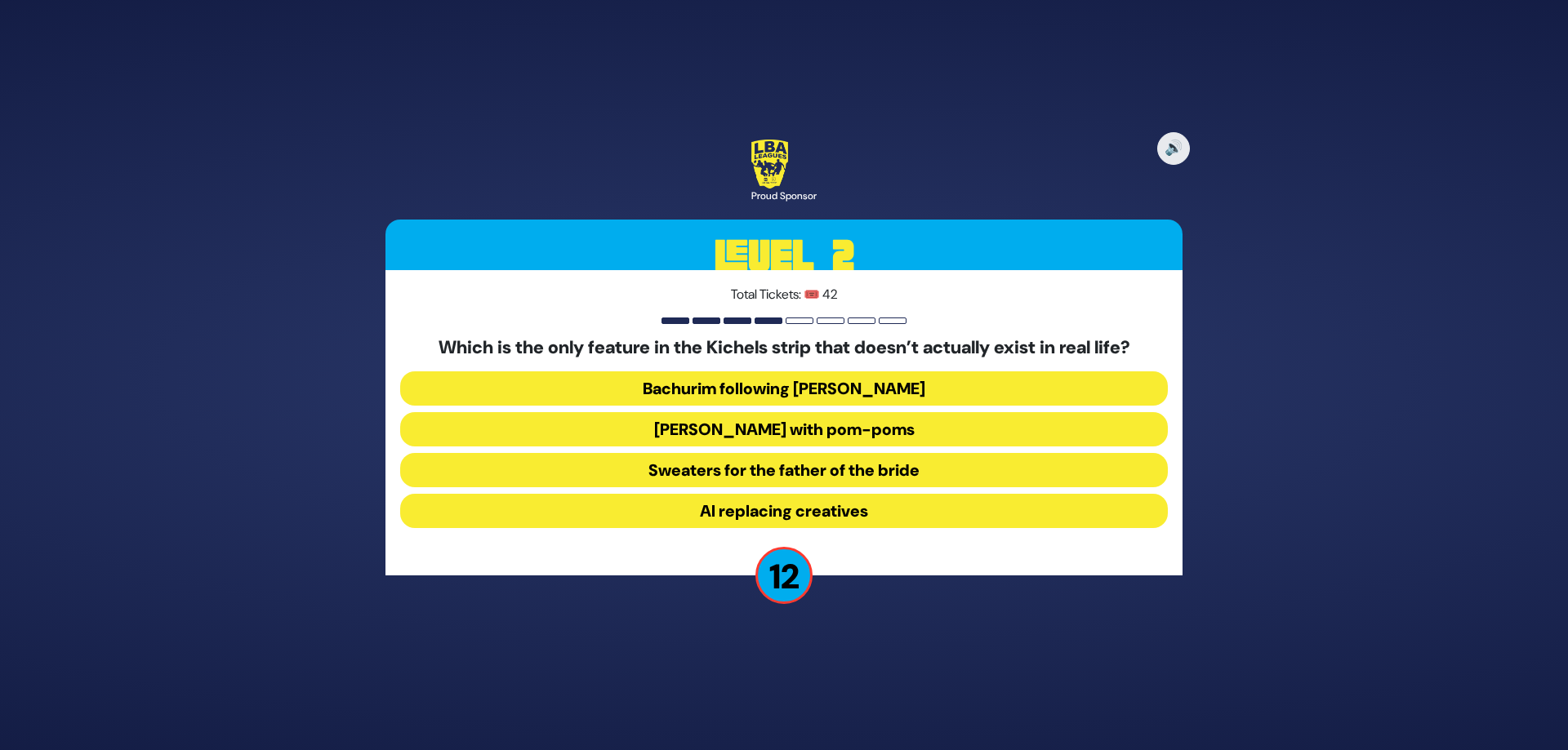
click at [857, 427] on button "[PERSON_NAME] with pom-poms" at bounding box center [784, 429] width 767 height 34
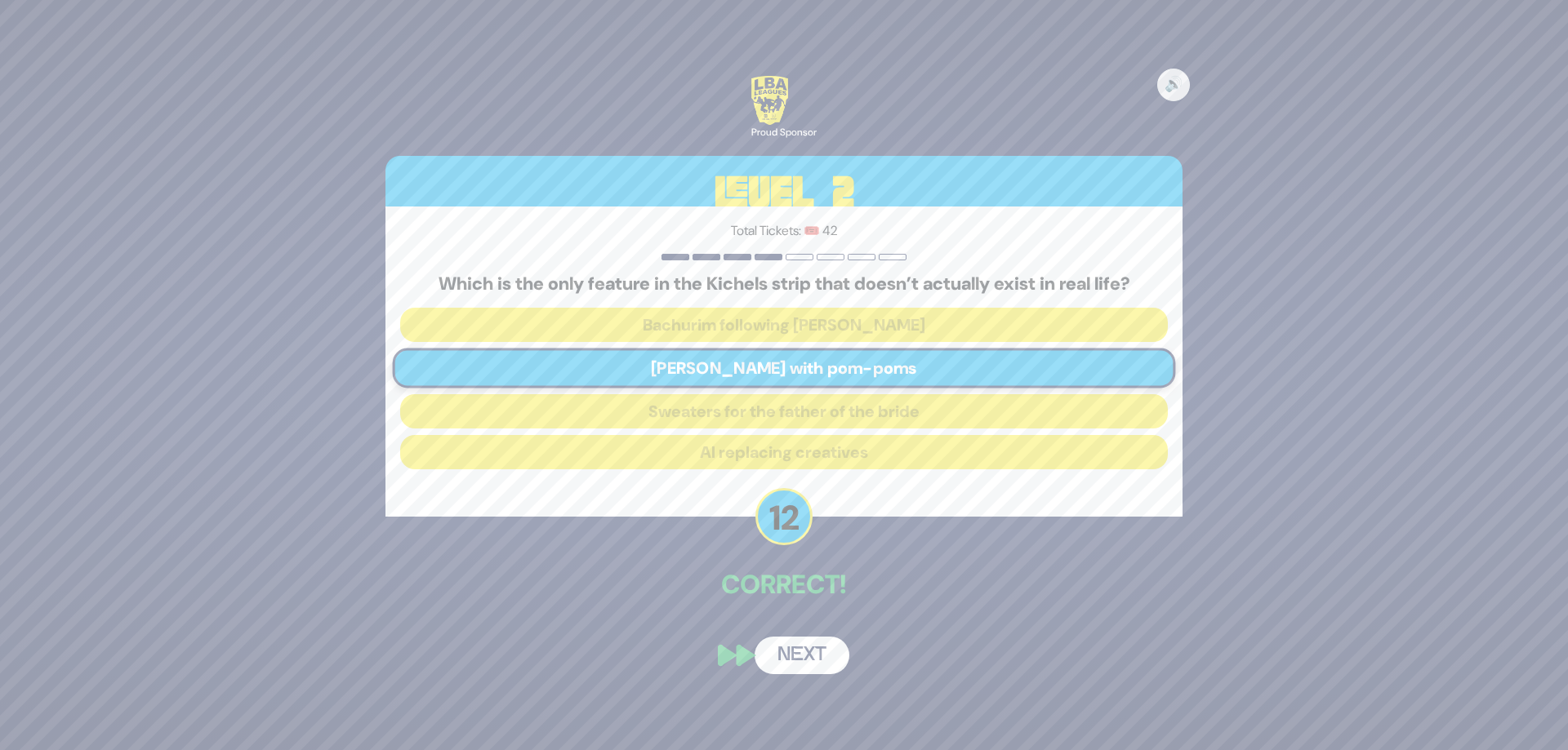
click at [805, 649] on button "Next" at bounding box center [802, 655] width 95 height 37
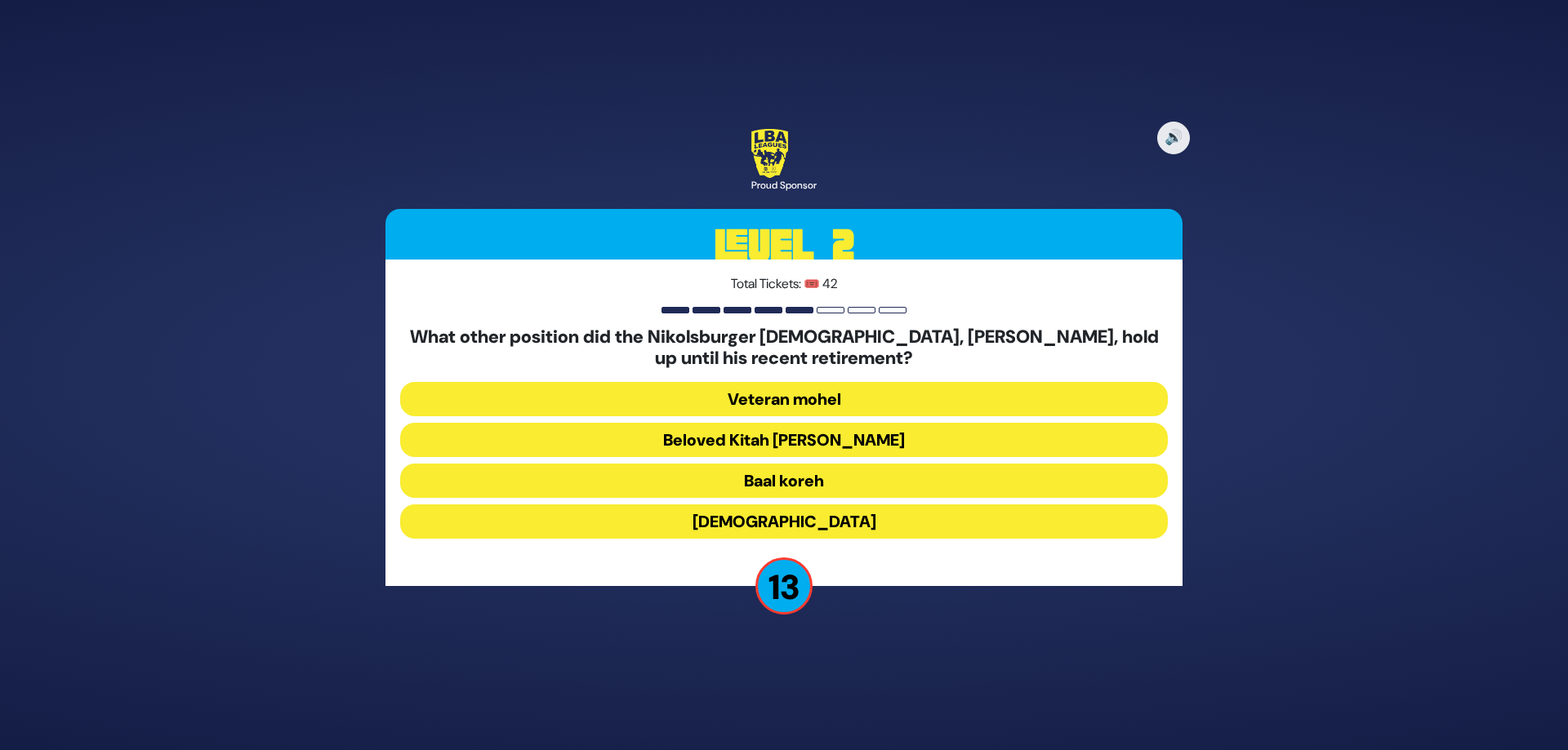
click at [774, 440] on button "Beloved Kitah [PERSON_NAME]" at bounding box center [784, 440] width 767 height 34
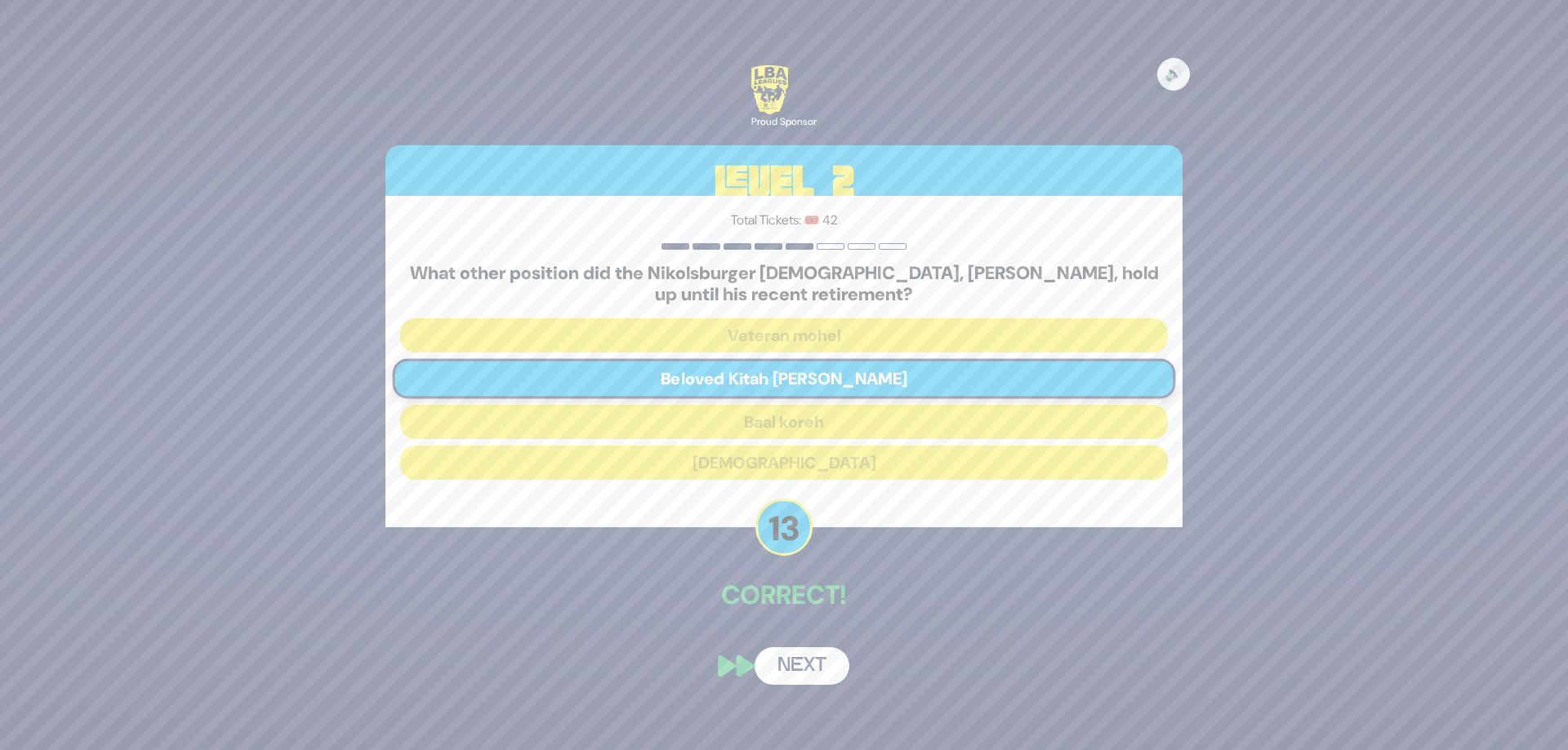
click at [792, 665] on button "Next" at bounding box center [802, 666] width 95 height 37
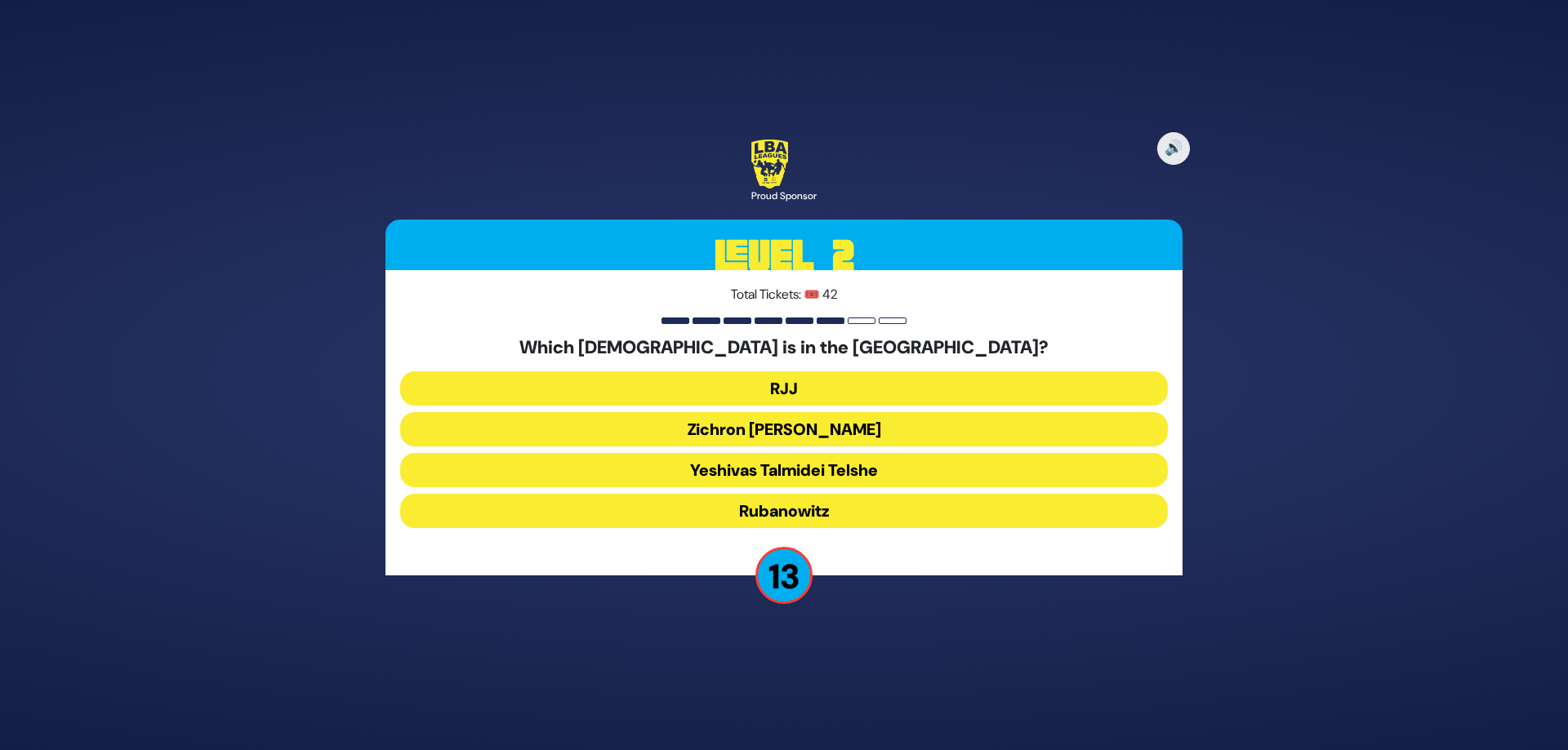
click at [794, 469] on button "Yeshivas Talmidei Telshe" at bounding box center [784, 470] width 767 height 34
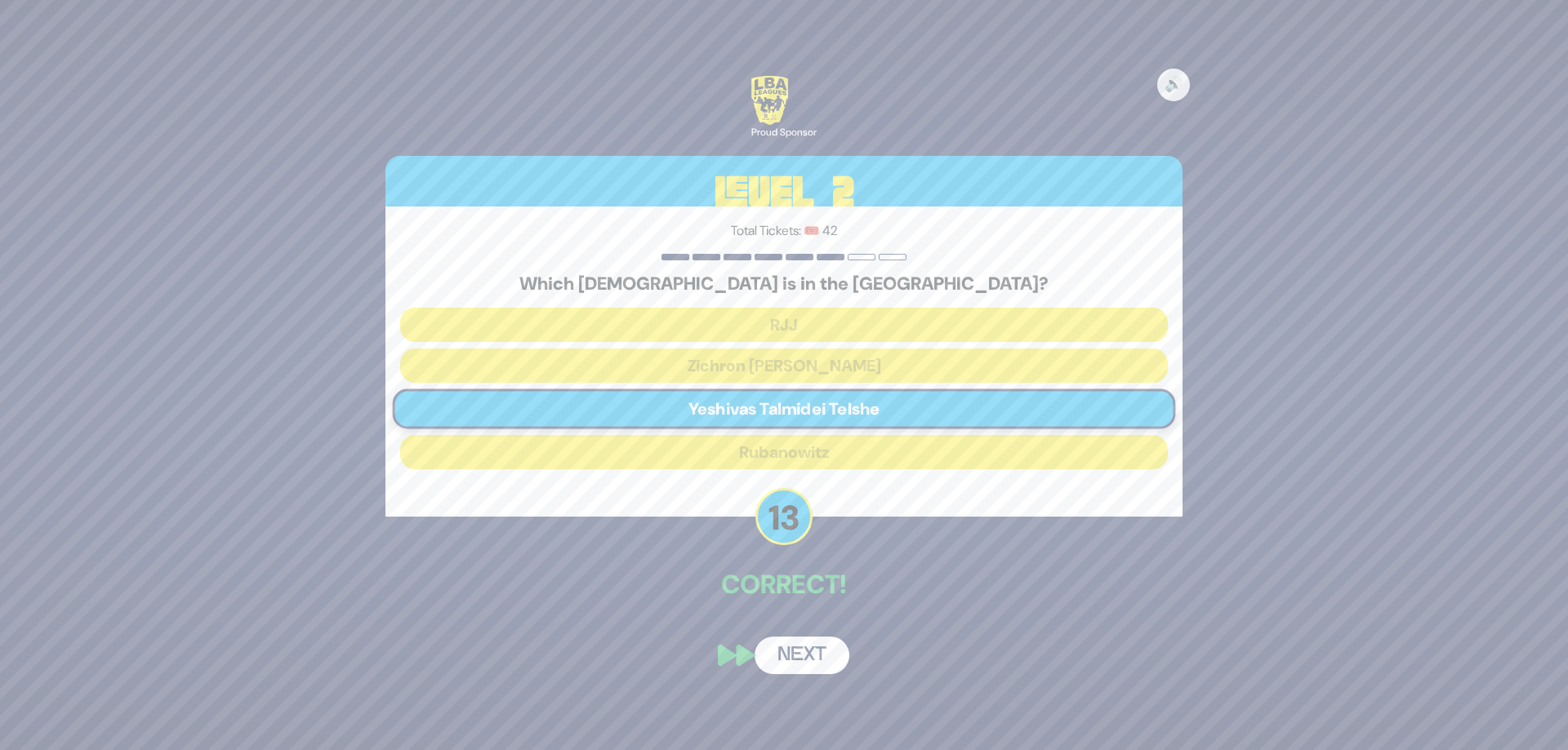
click at [803, 649] on button "Next" at bounding box center [802, 655] width 95 height 37
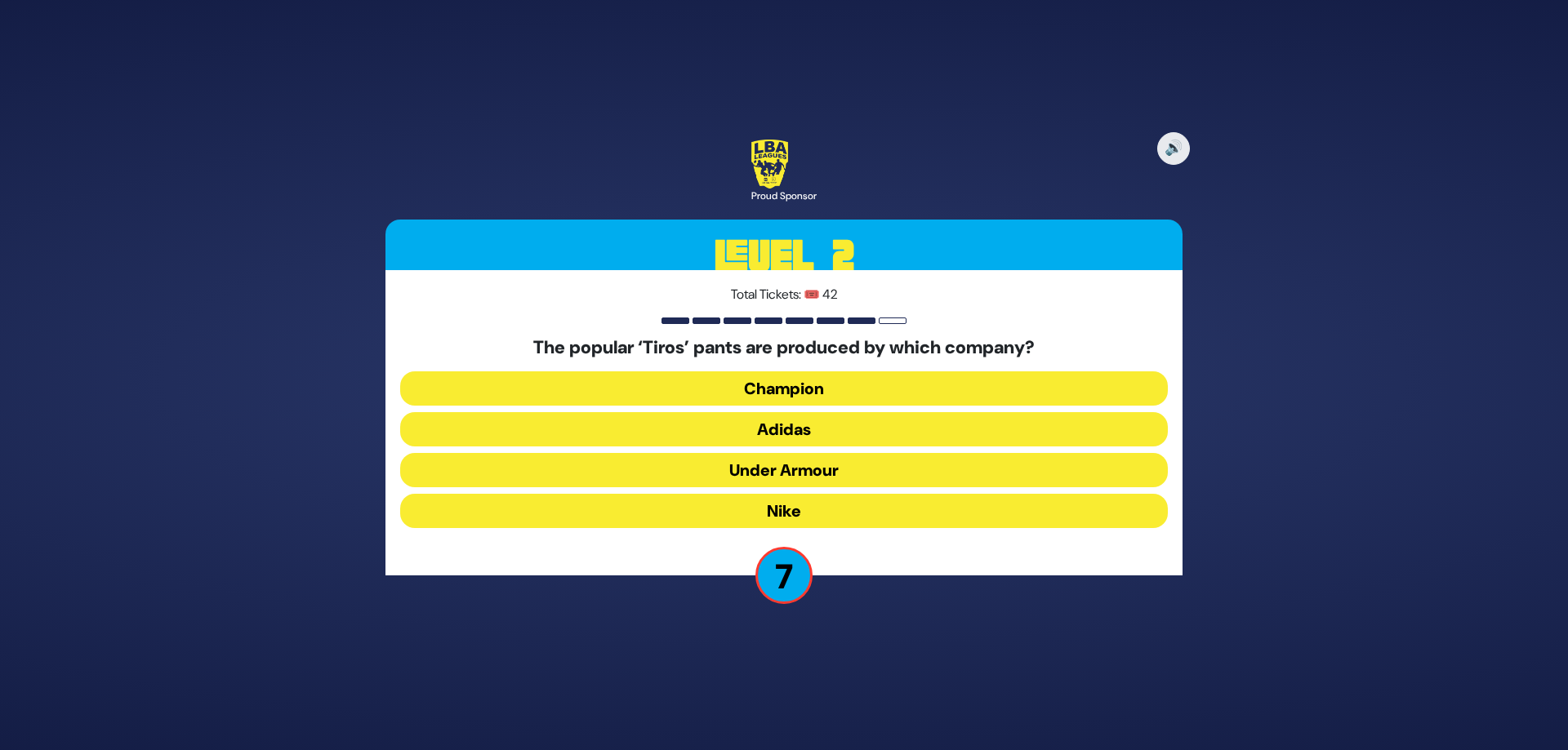
click at [770, 467] on button "Under Armour" at bounding box center [784, 470] width 767 height 34
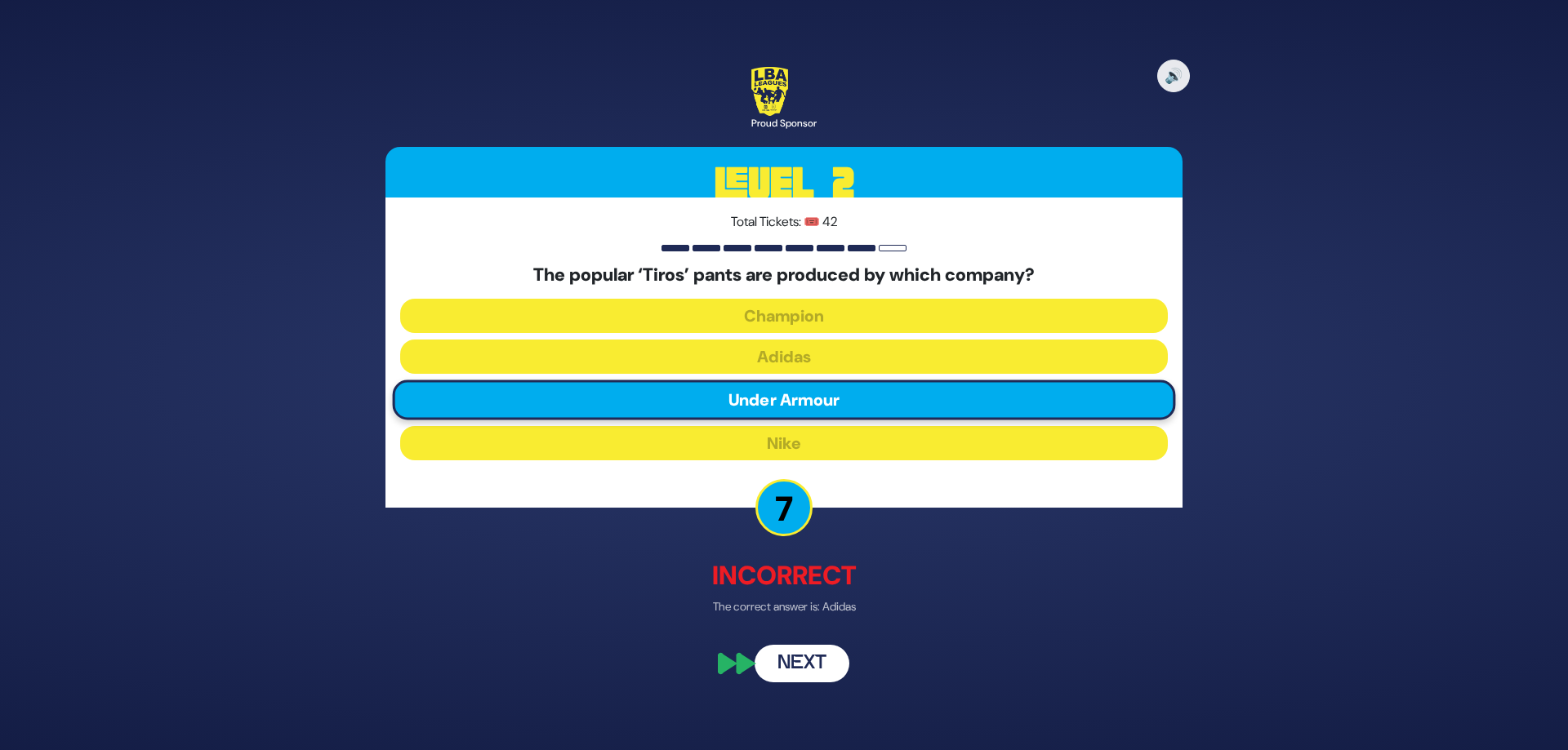
click at [815, 673] on button "Next" at bounding box center [802, 664] width 95 height 37
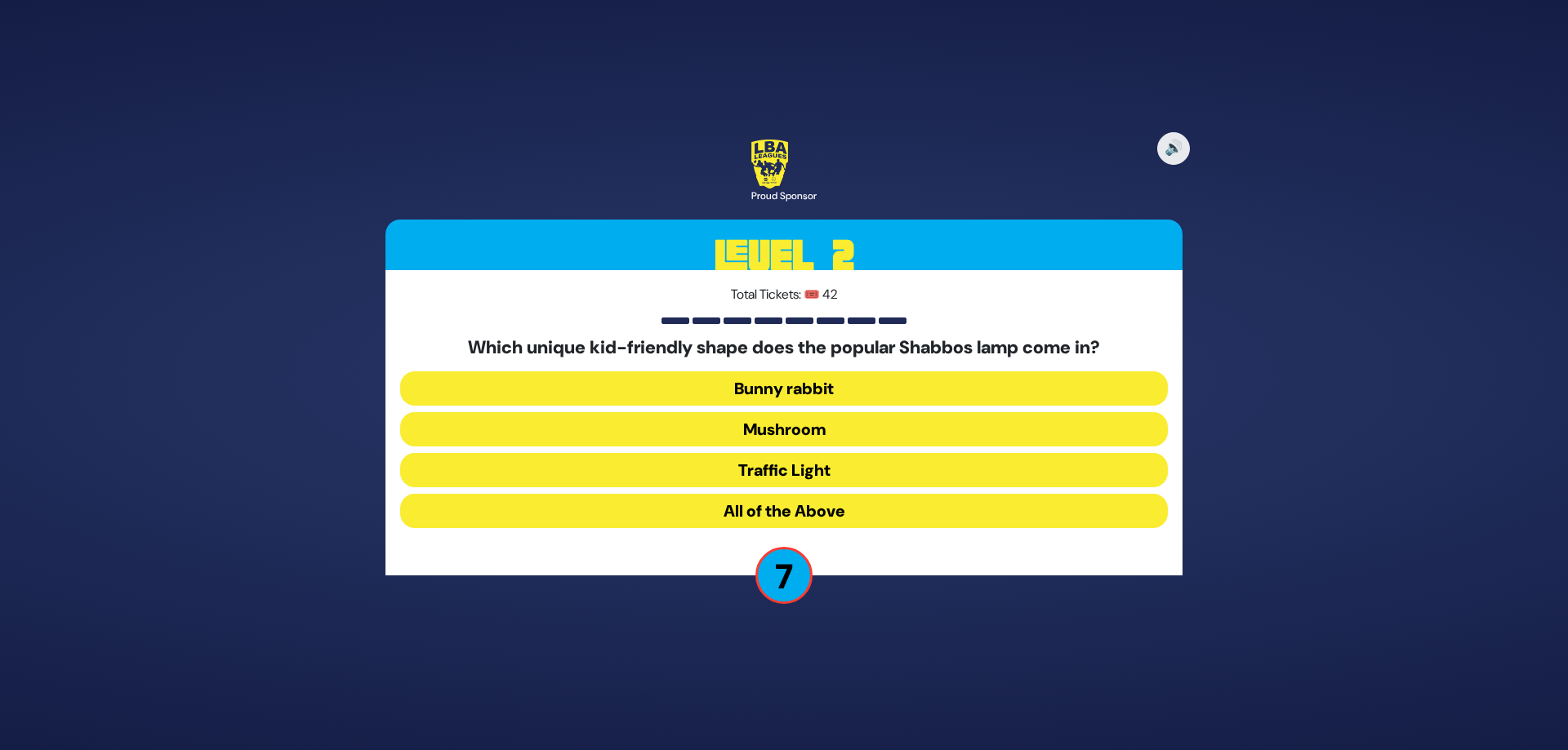
click at [792, 510] on button "All of the Above" at bounding box center [784, 511] width 767 height 34
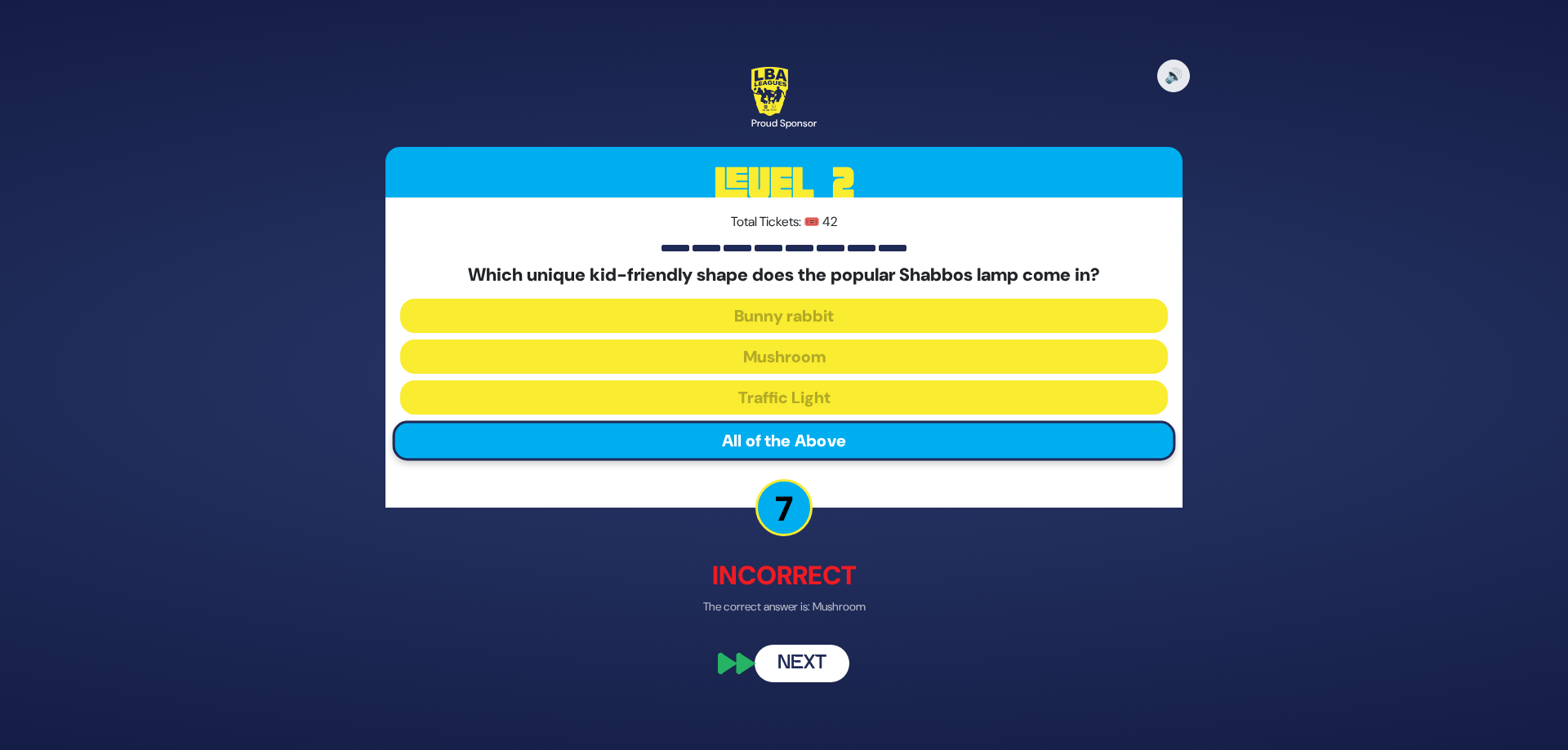
click at [821, 674] on button "Next" at bounding box center [802, 664] width 95 height 37
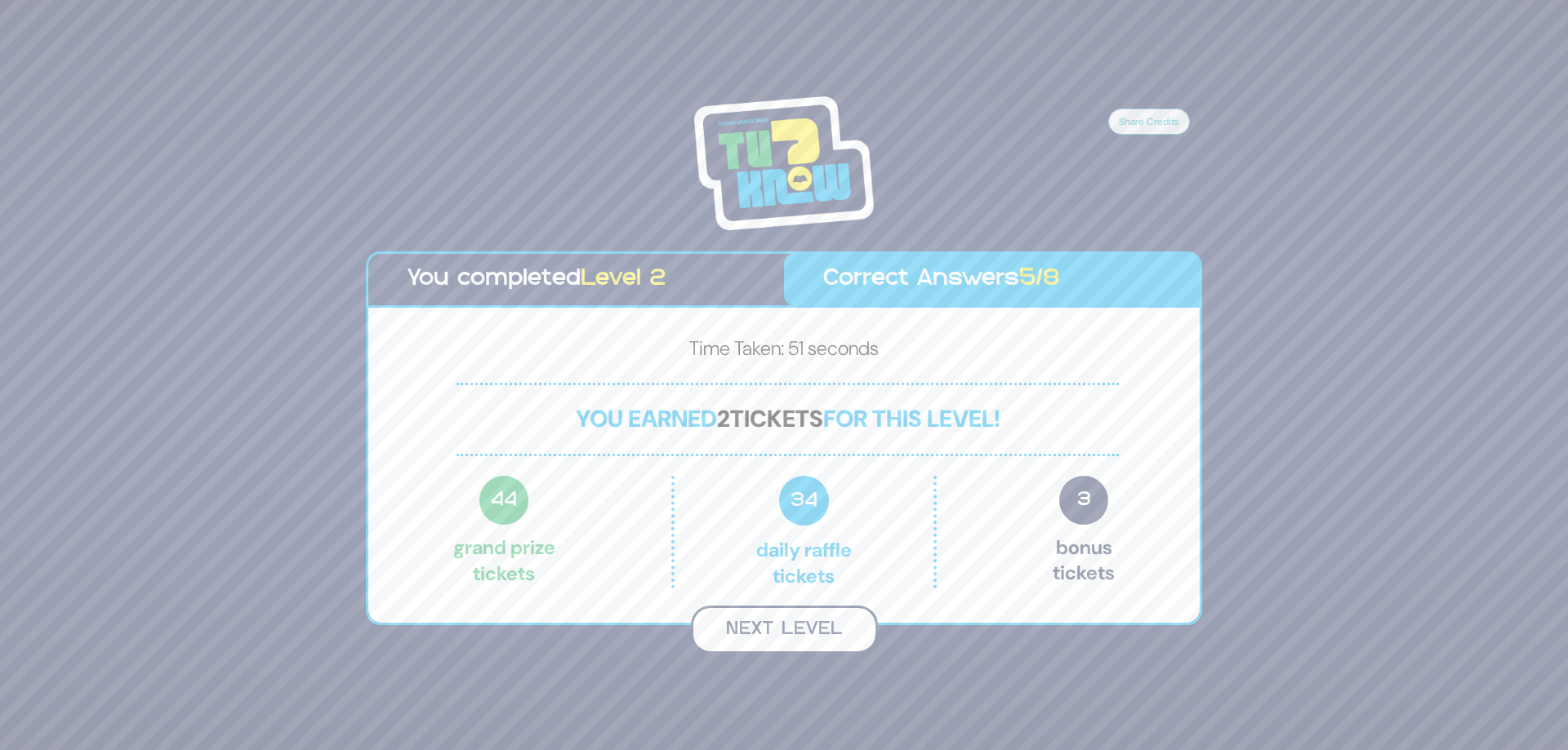
click at [801, 629] on button "Next Level" at bounding box center [784, 630] width 187 height 48
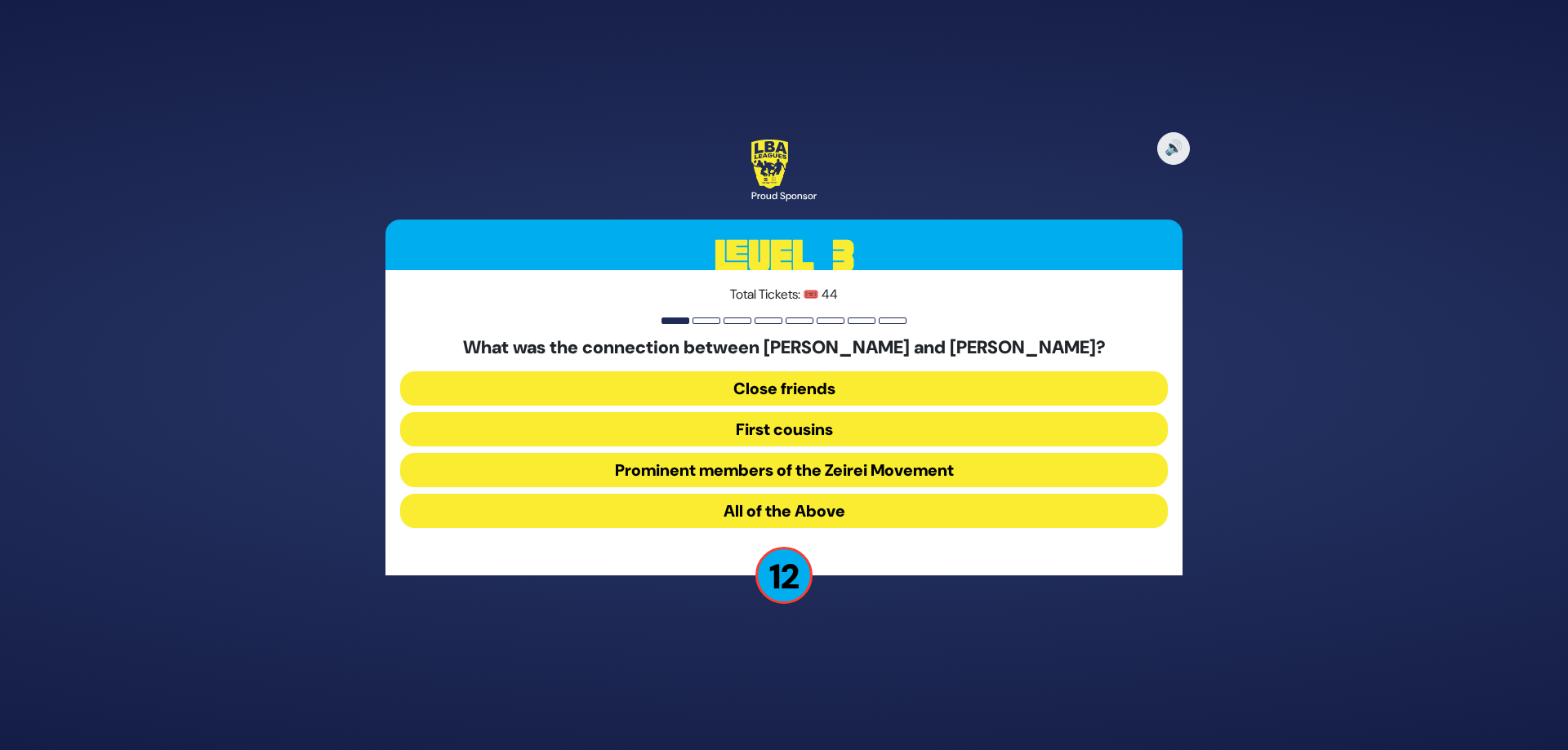
click at [774, 436] on button "First cousins" at bounding box center [784, 429] width 767 height 34
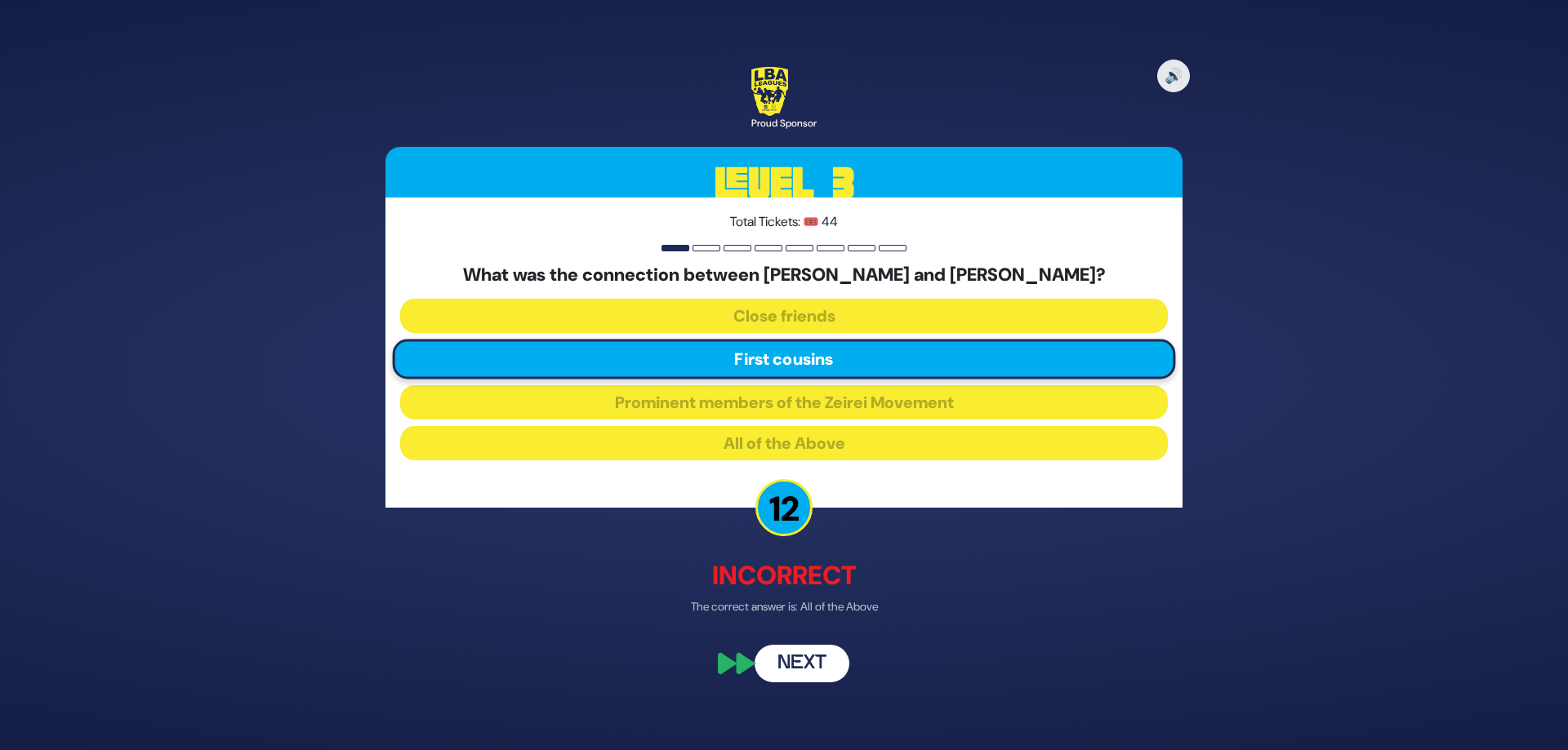
click at [808, 659] on button "Next" at bounding box center [802, 664] width 95 height 37
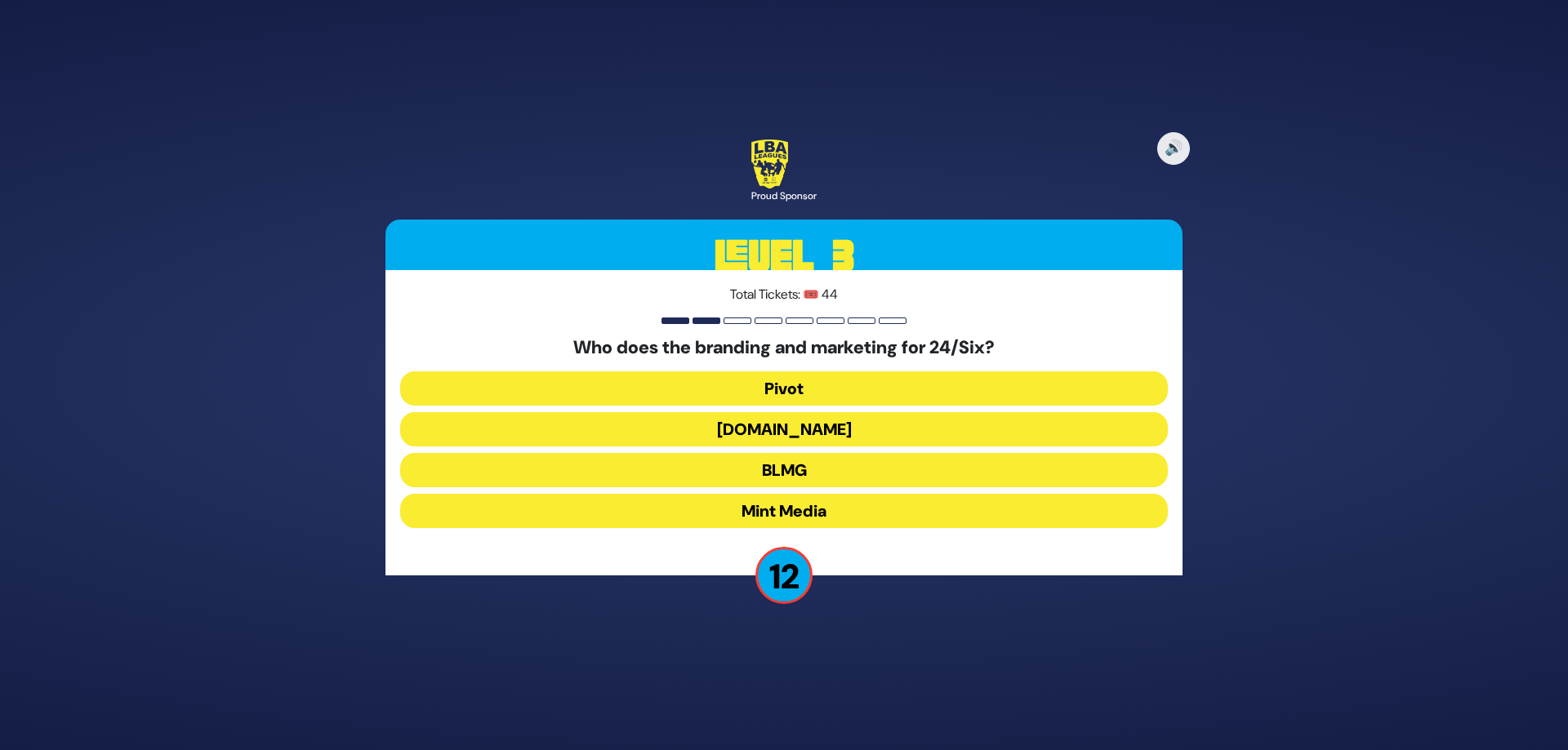
click at [784, 434] on button "[DOMAIN_NAME]" at bounding box center [784, 429] width 767 height 34
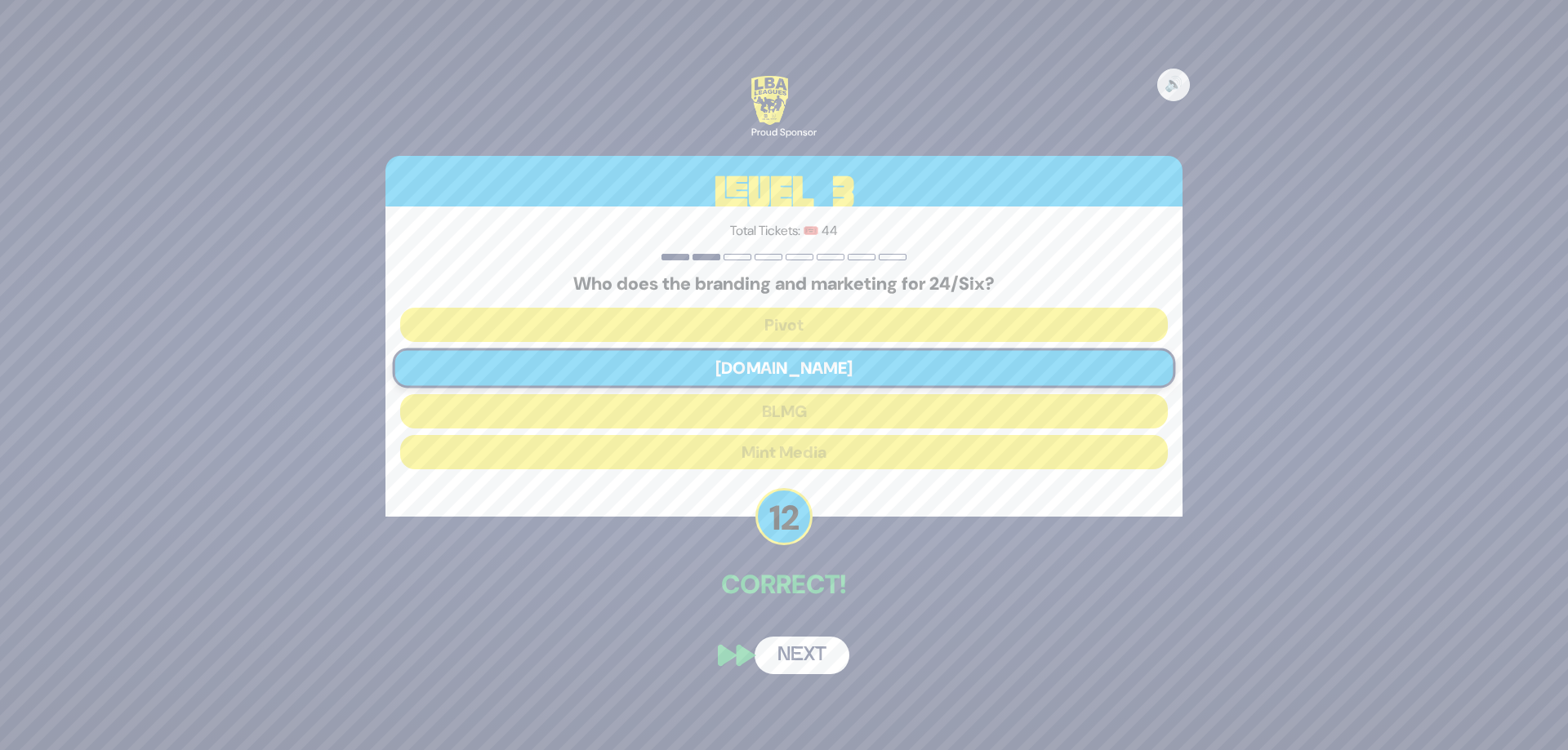
click at [818, 654] on button "Next" at bounding box center [802, 655] width 95 height 37
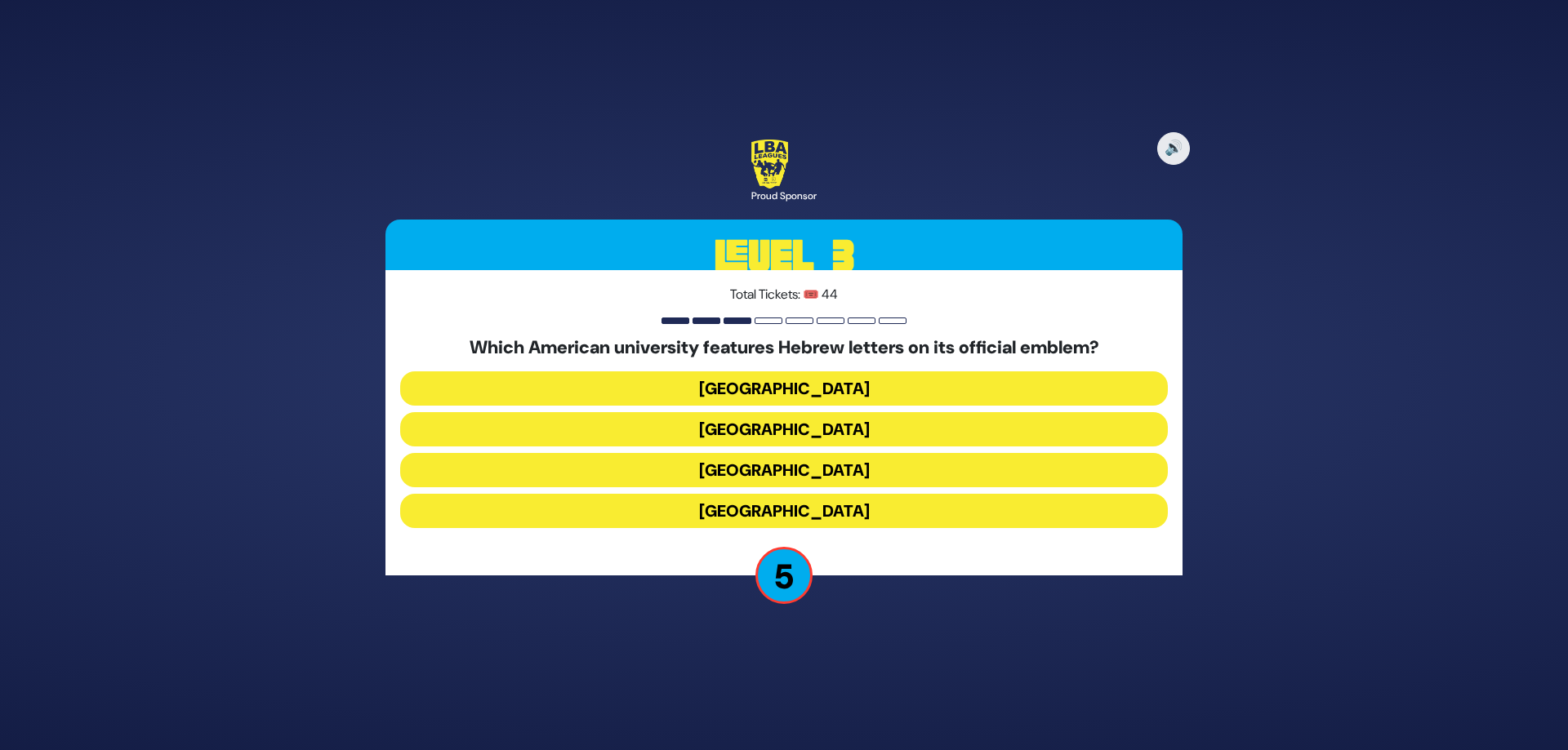
click at [773, 389] on button "[GEOGRAPHIC_DATA]" at bounding box center [784, 389] width 767 height 34
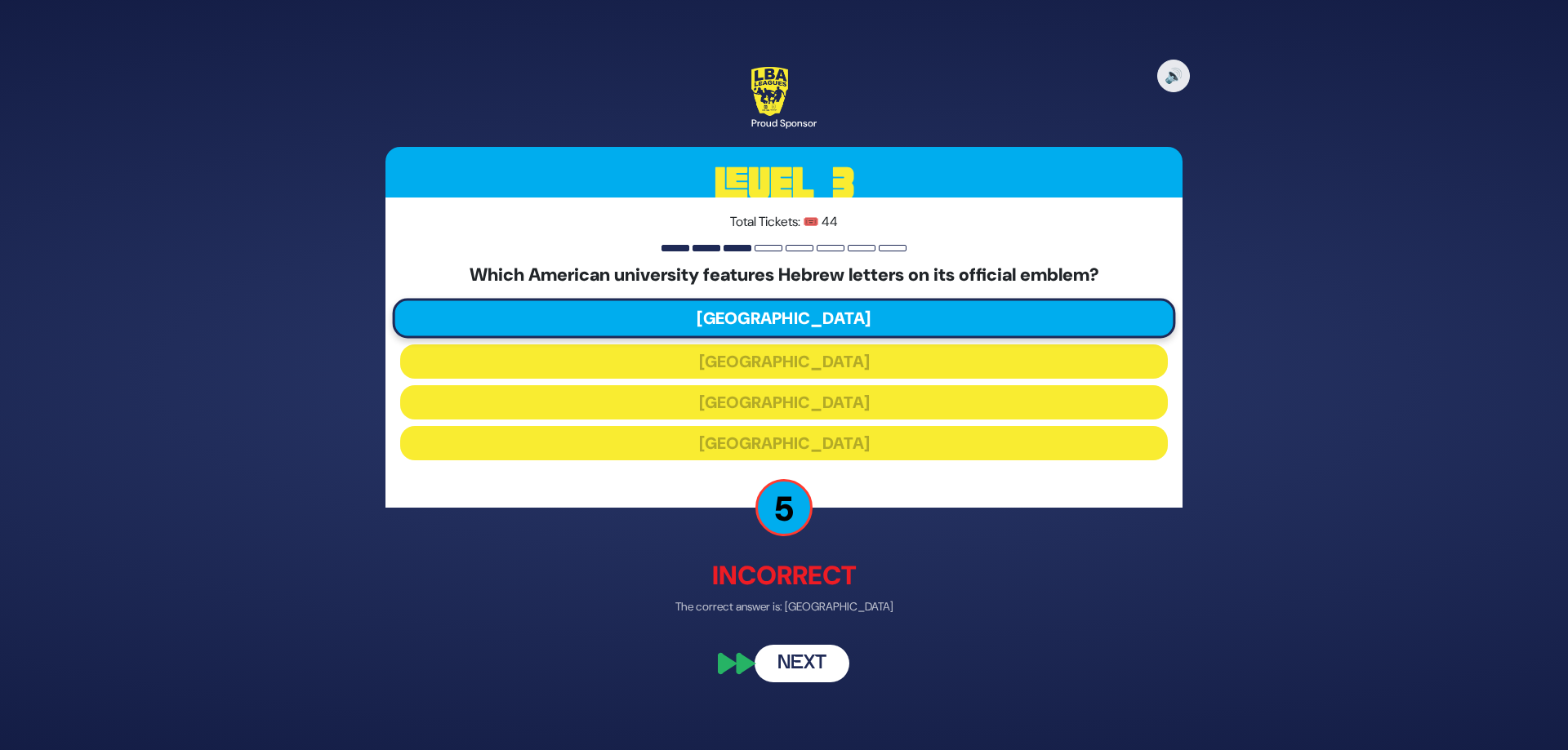
click at [809, 662] on button "Next" at bounding box center [802, 664] width 95 height 37
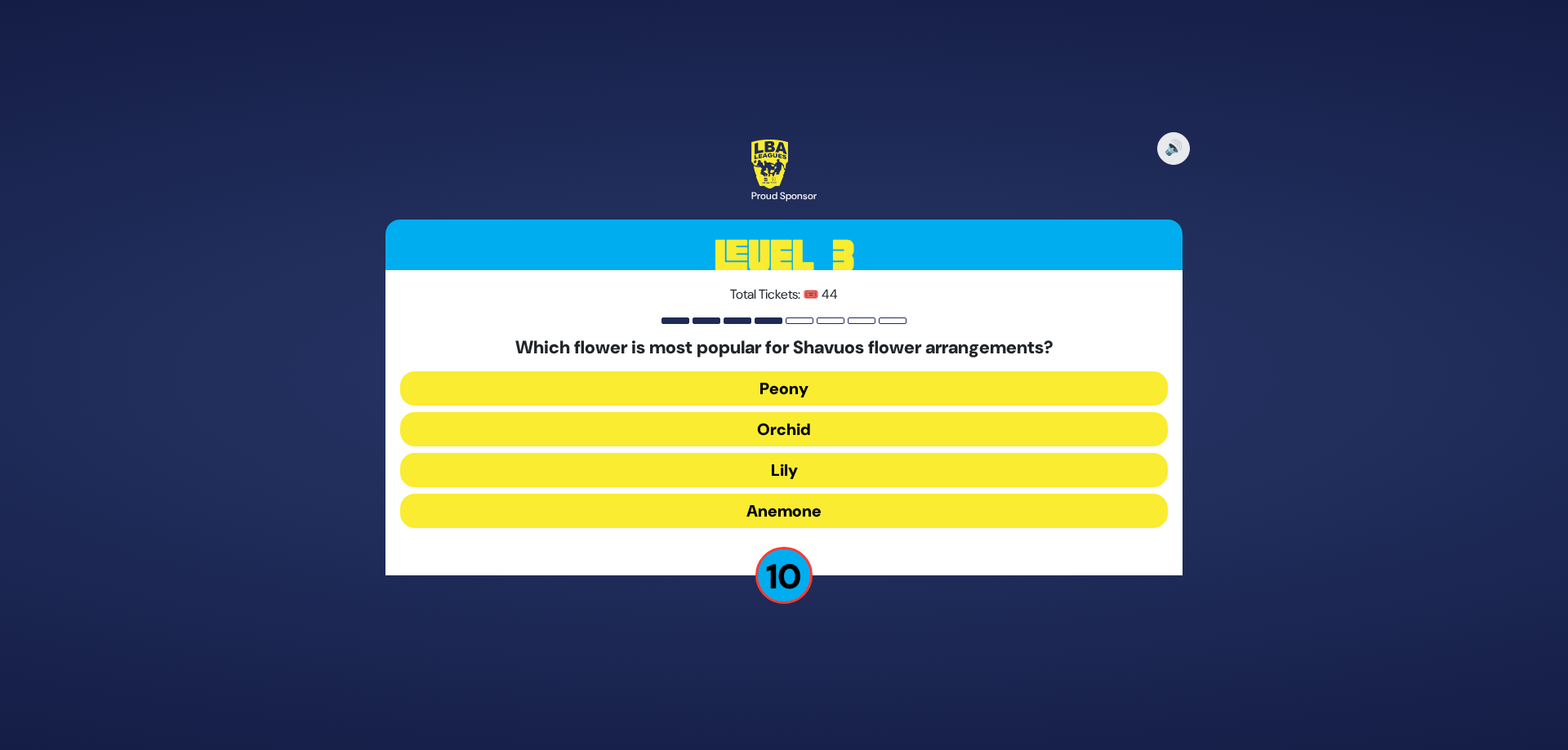
click at [789, 430] on button "Orchid" at bounding box center [784, 429] width 767 height 34
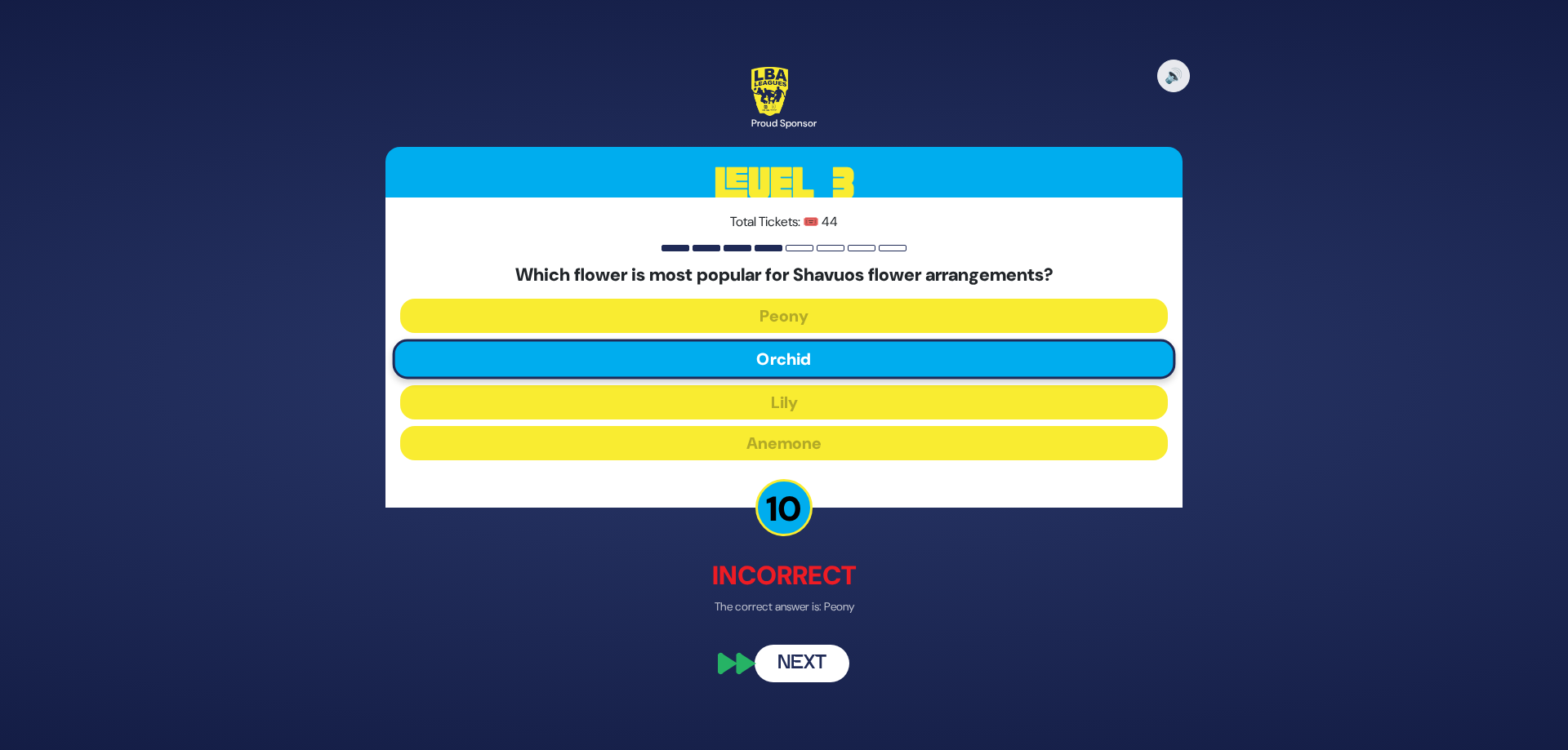
click at [807, 659] on button "Next" at bounding box center [802, 664] width 95 height 37
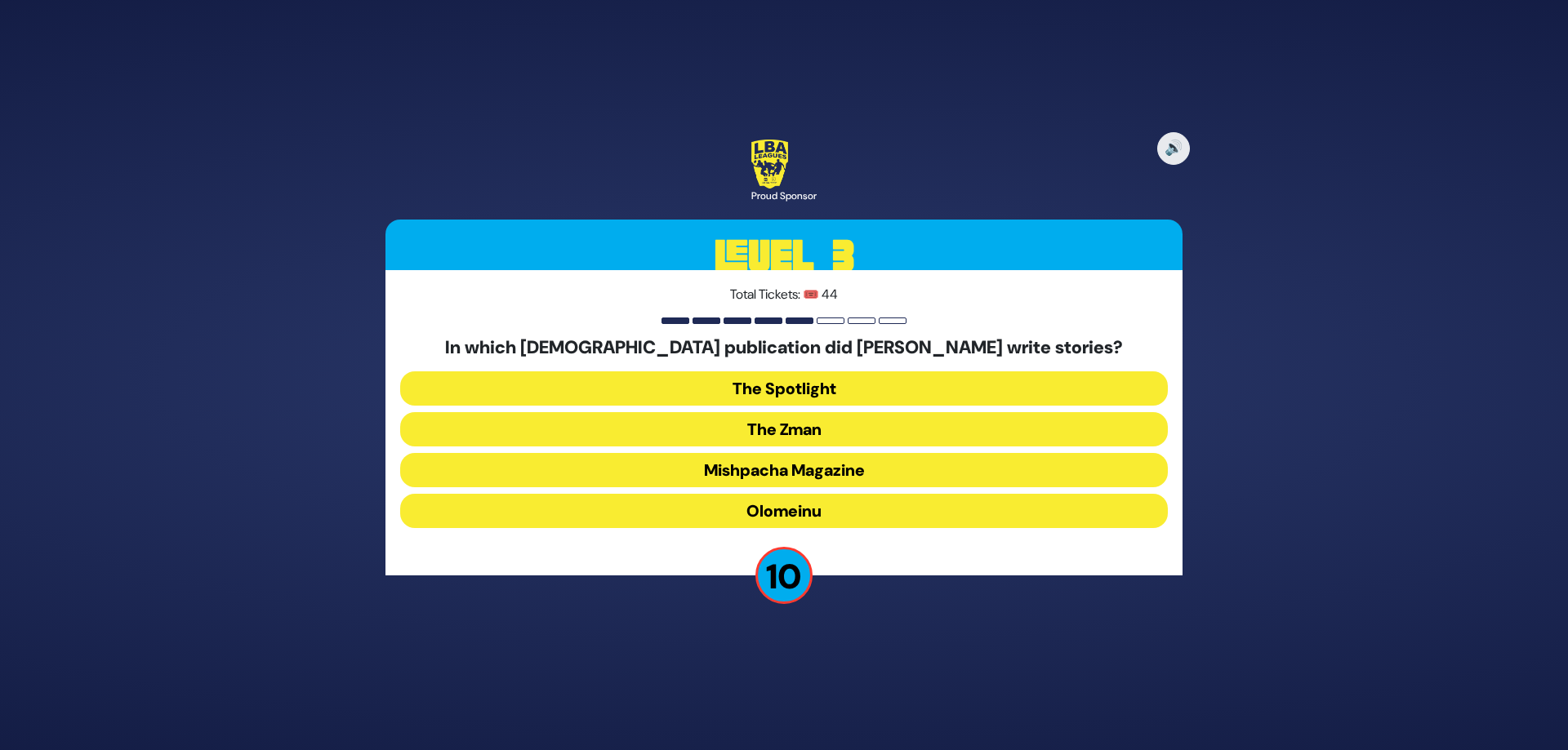
click at [806, 513] on button "Olomeinu" at bounding box center [784, 511] width 767 height 34
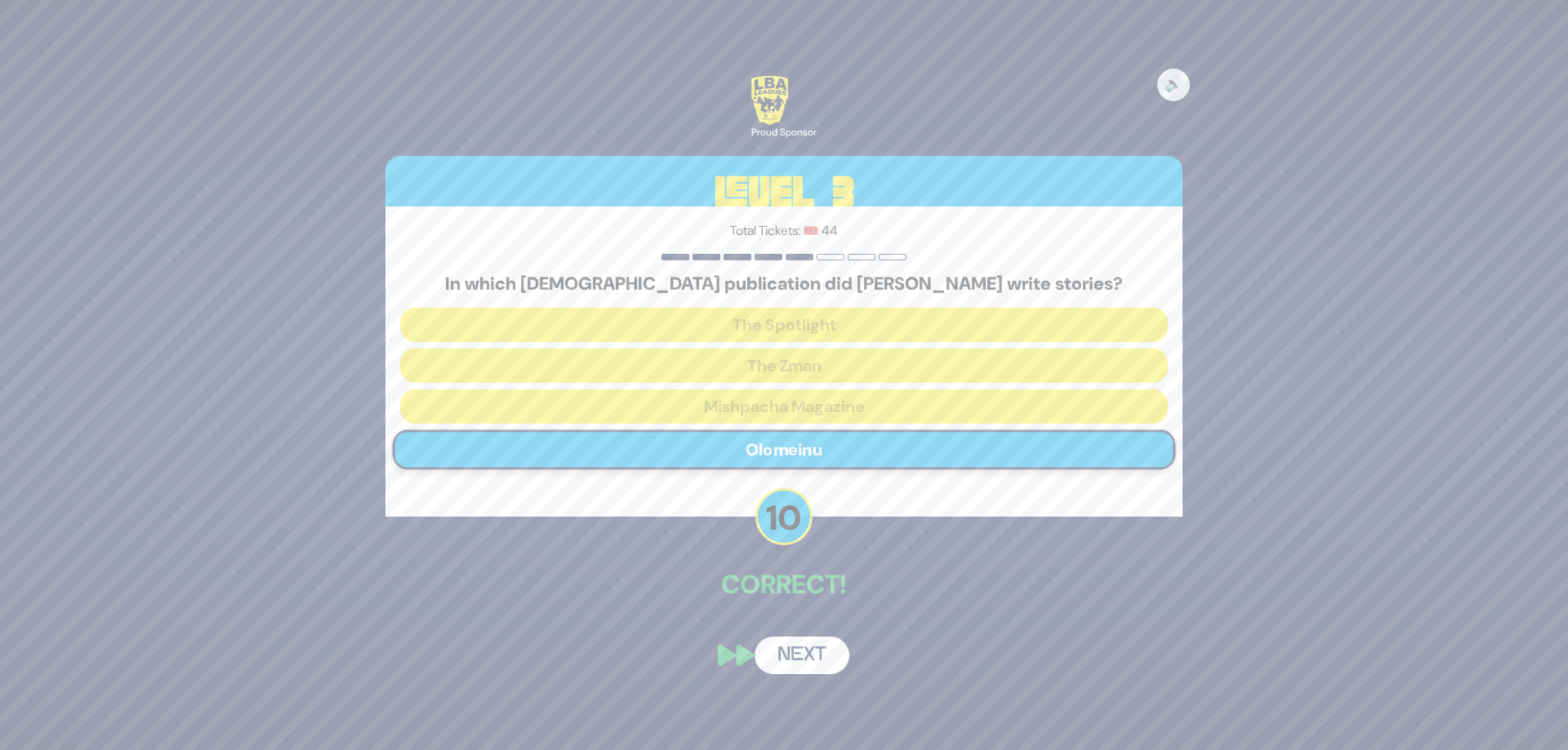
click at [807, 656] on button "Next" at bounding box center [802, 655] width 95 height 37
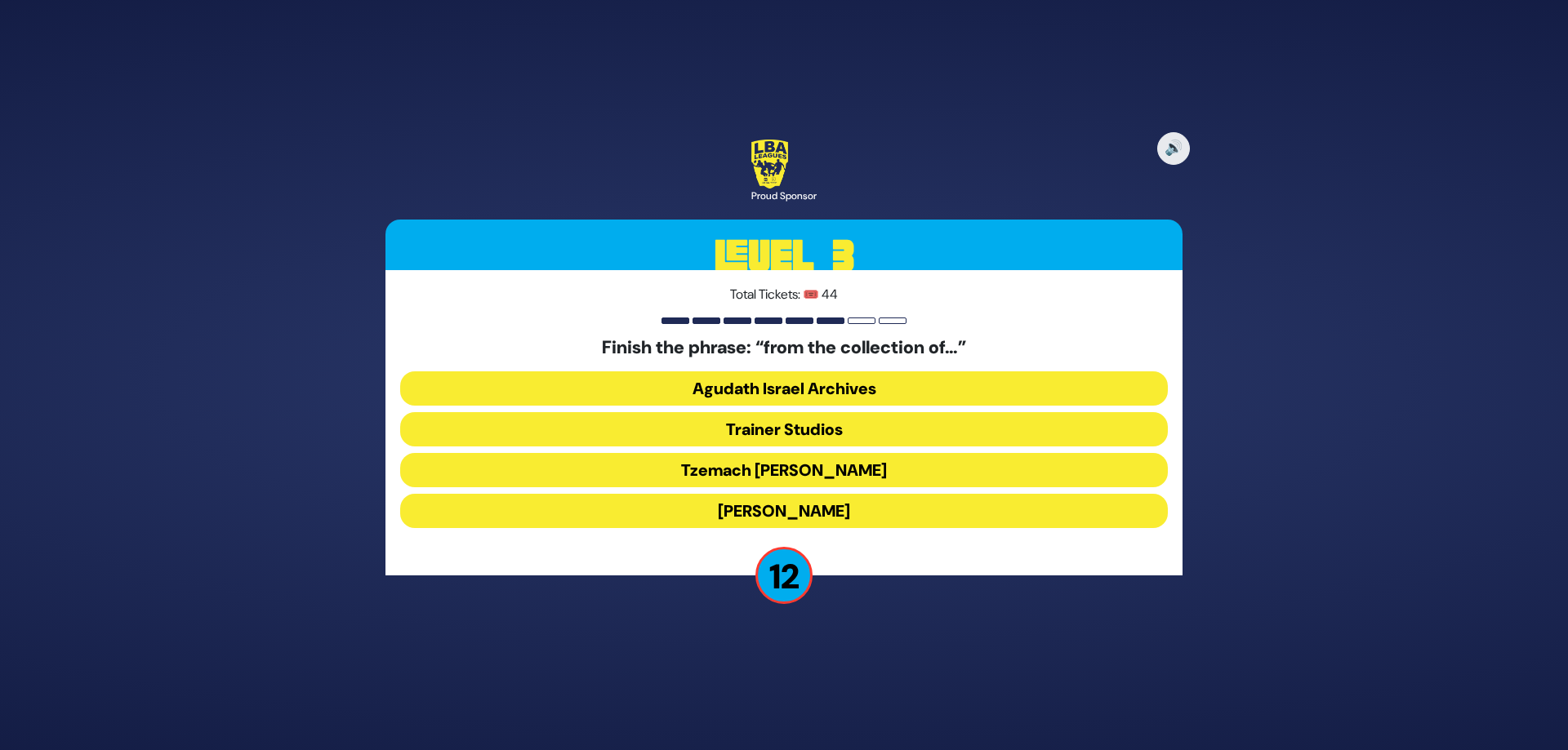
click at [792, 388] on button "Agudath Israel Archives" at bounding box center [784, 389] width 767 height 34
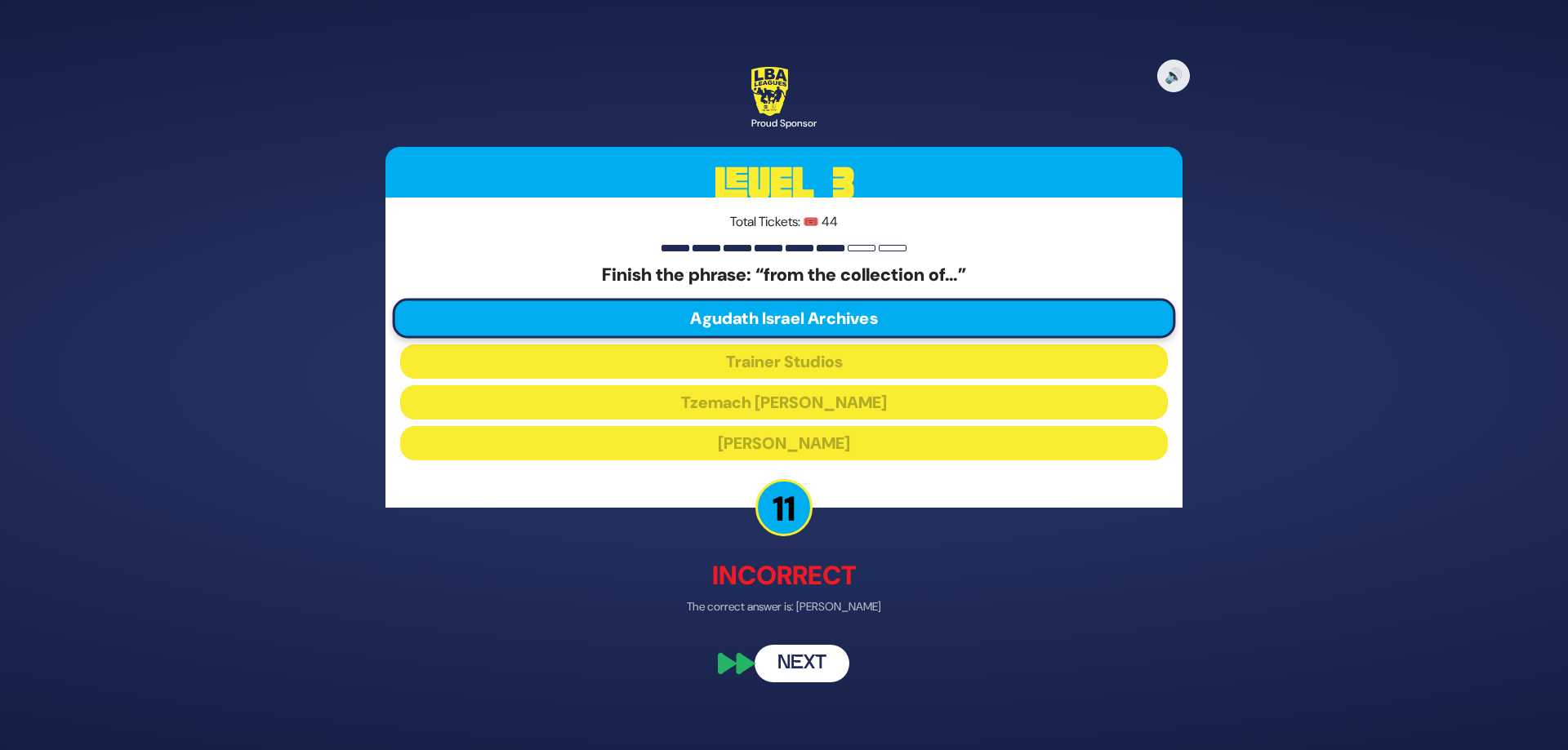
click at [821, 663] on button "Next" at bounding box center [802, 664] width 95 height 37
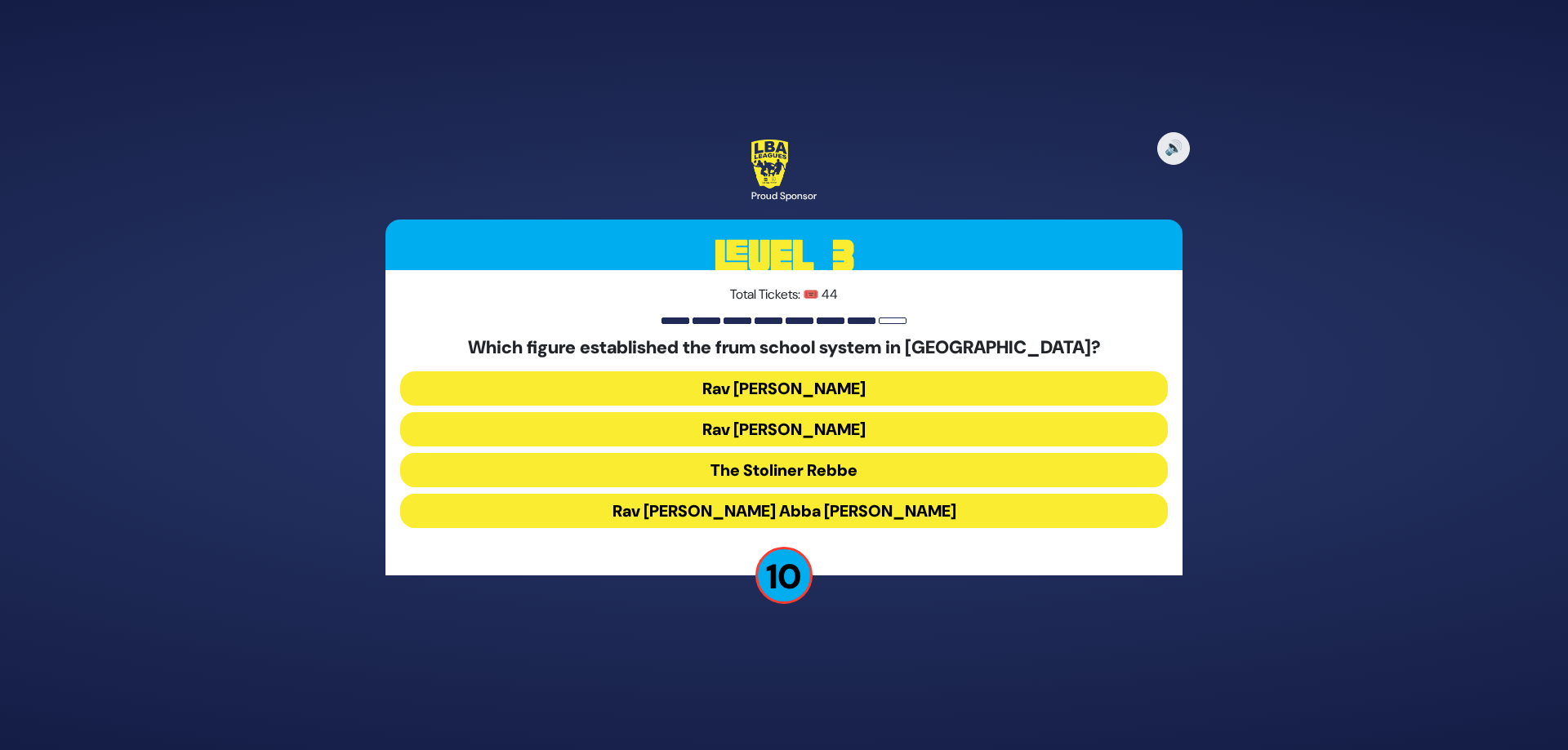
click at [801, 518] on button "Rav [PERSON_NAME] Abba [PERSON_NAME]" at bounding box center [784, 511] width 767 height 34
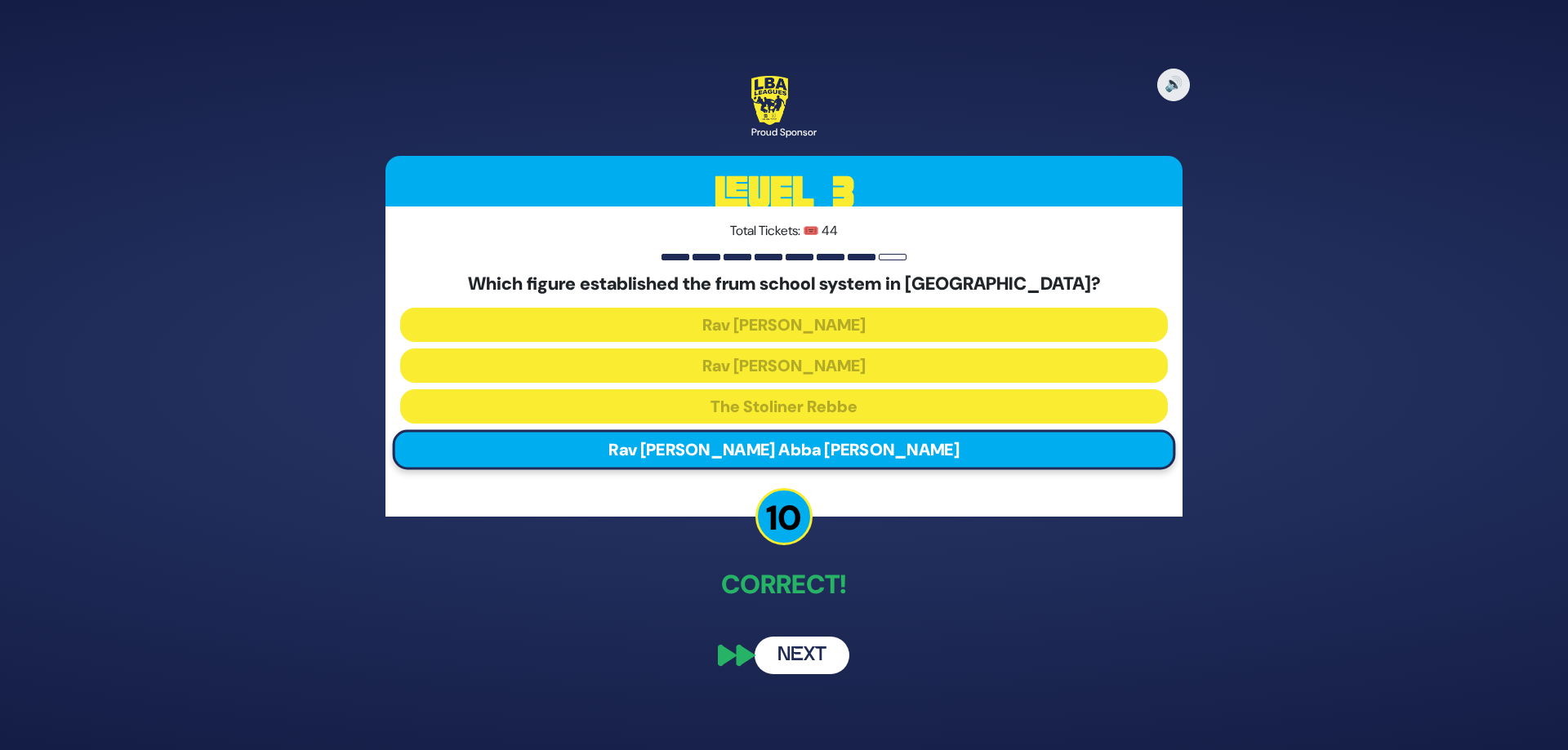
click at [820, 650] on button "Next" at bounding box center [802, 655] width 95 height 37
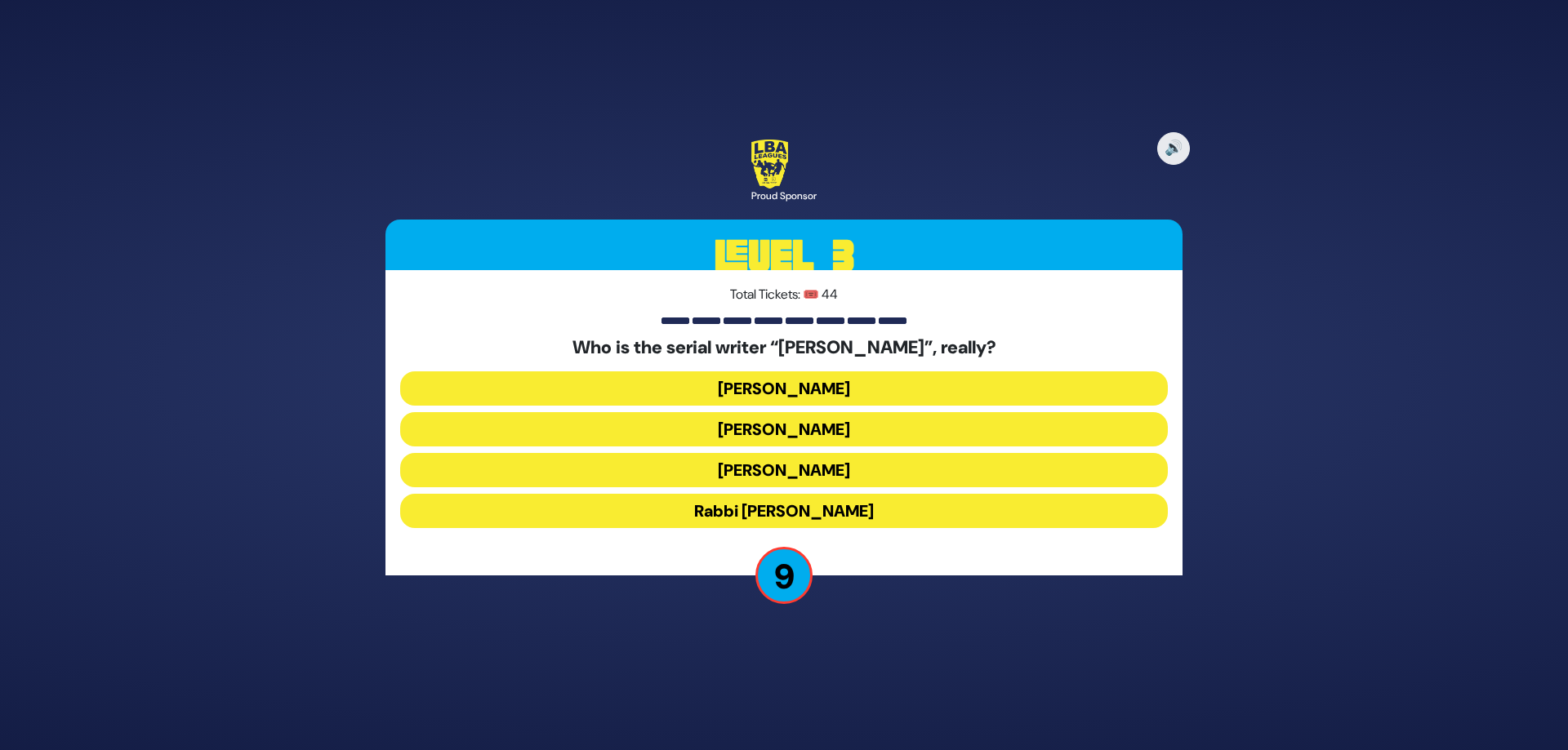
click at [791, 469] on button "[PERSON_NAME]" at bounding box center [784, 470] width 767 height 34
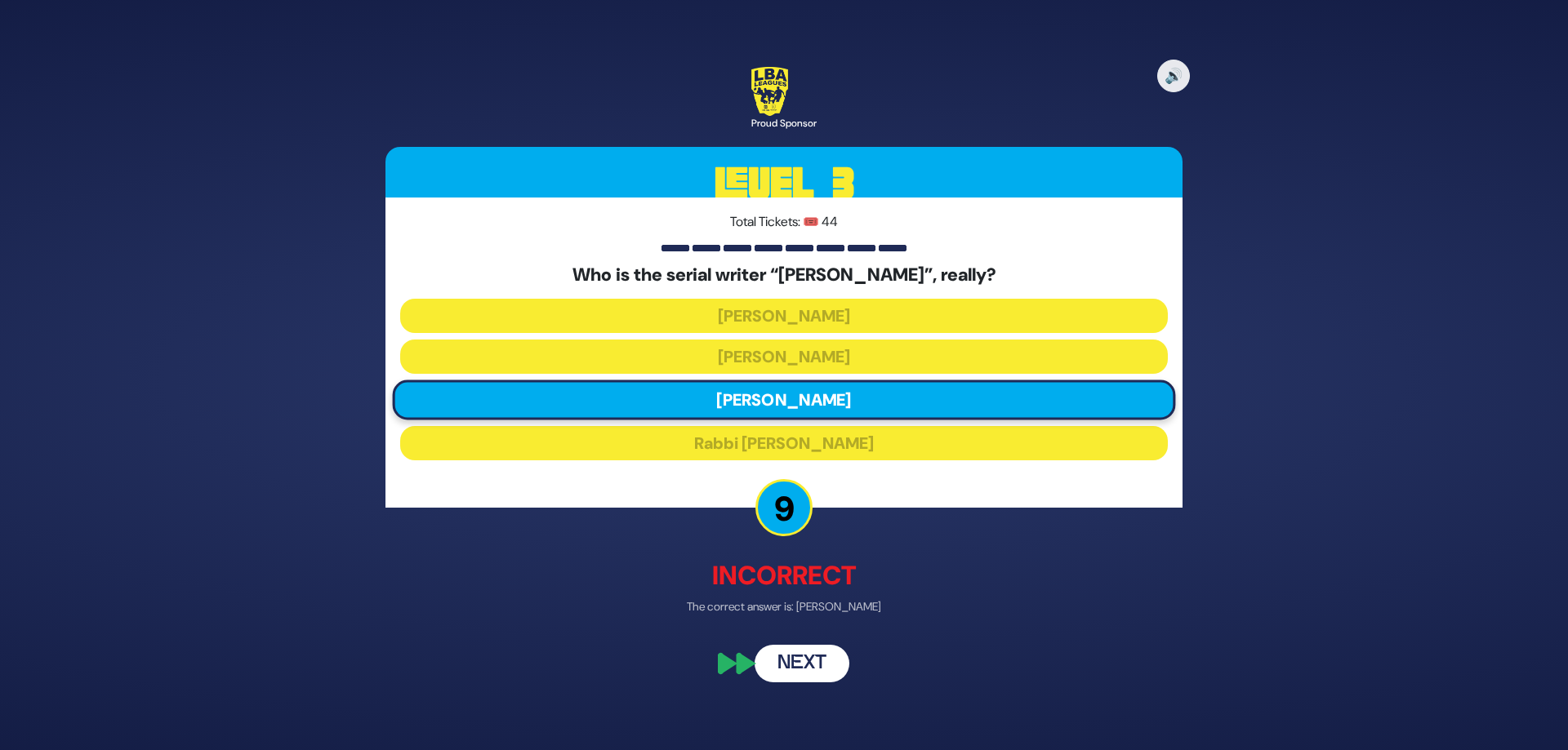
click at [827, 668] on button "Next" at bounding box center [802, 664] width 95 height 37
